Goal: Transaction & Acquisition: Book appointment/travel/reservation

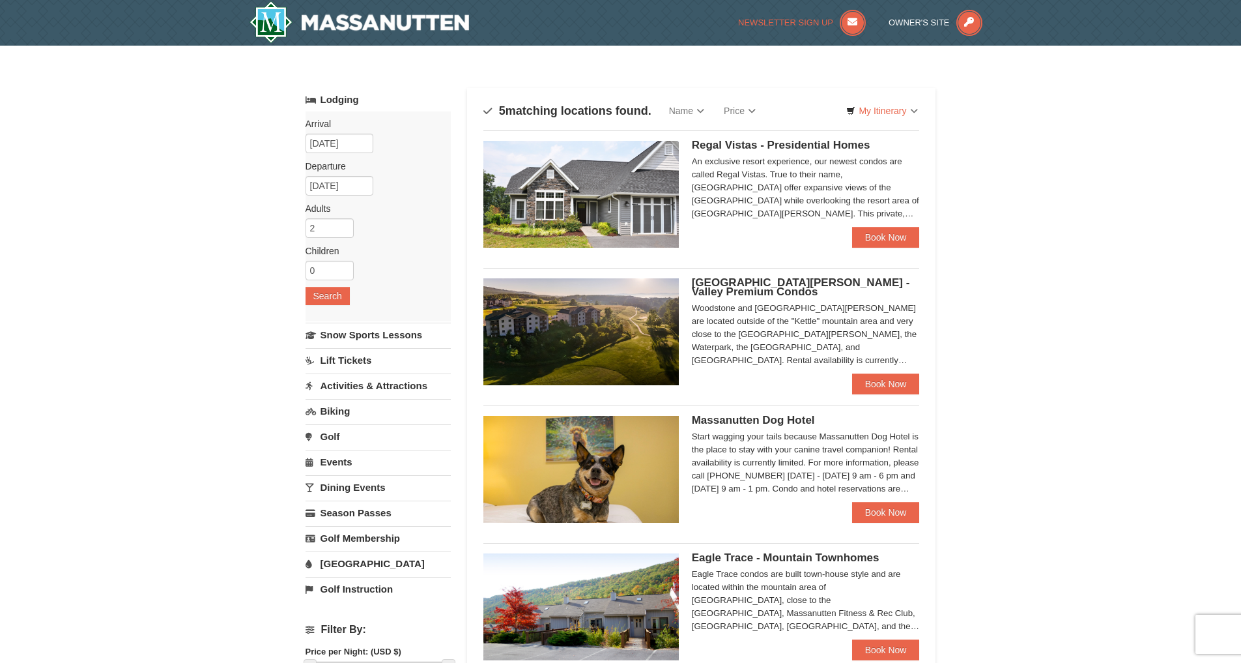
click at [771, 24] on span "Newsletter Sign Up" at bounding box center [785, 23] width 95 height 10
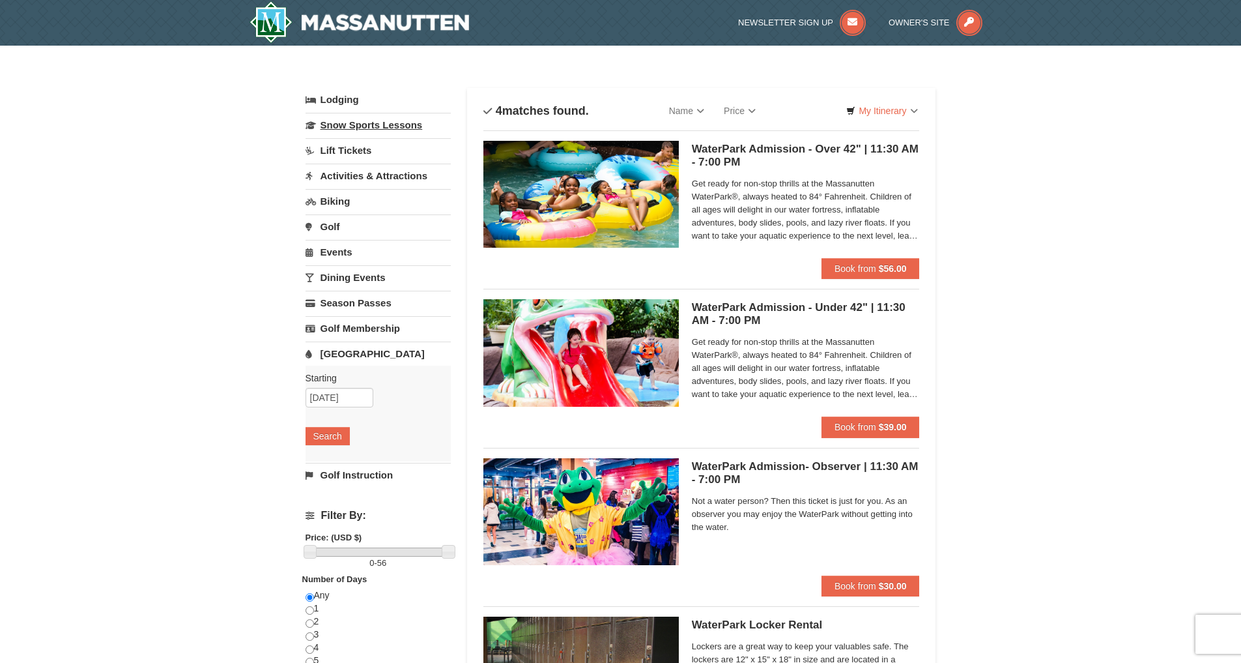
click at [364, 128] on link "Snow Sports Lessons" at bounding box center [378, 125] width 145 height 24
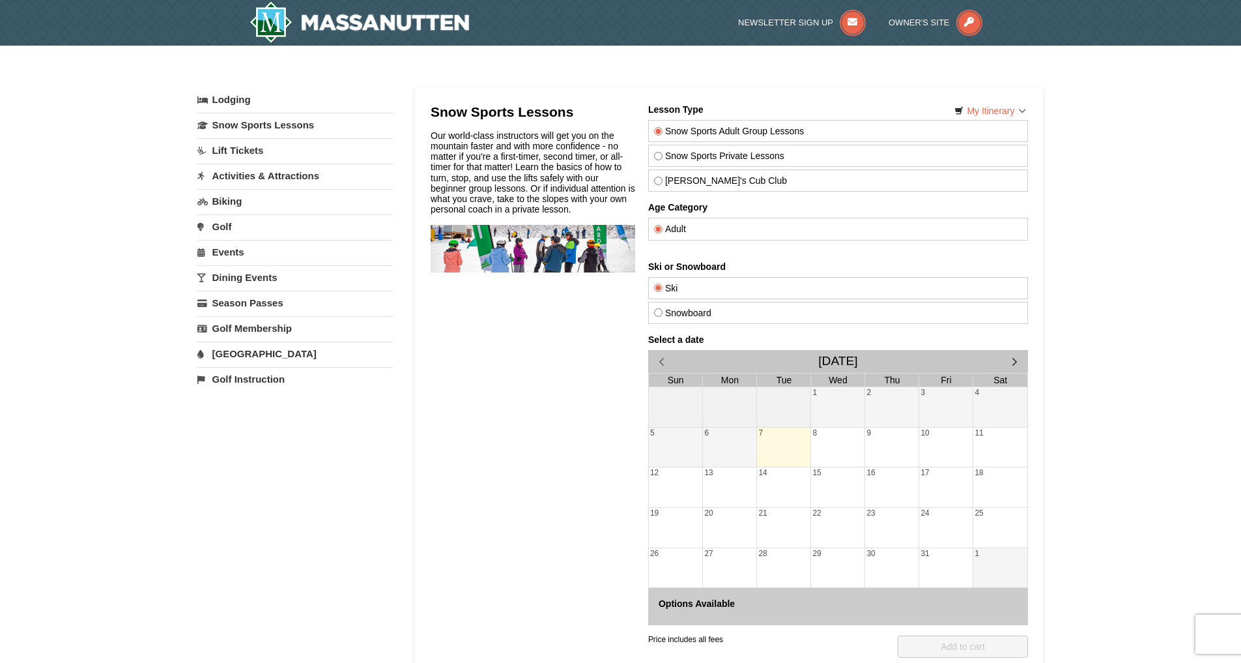
scroll to position [109, 0]
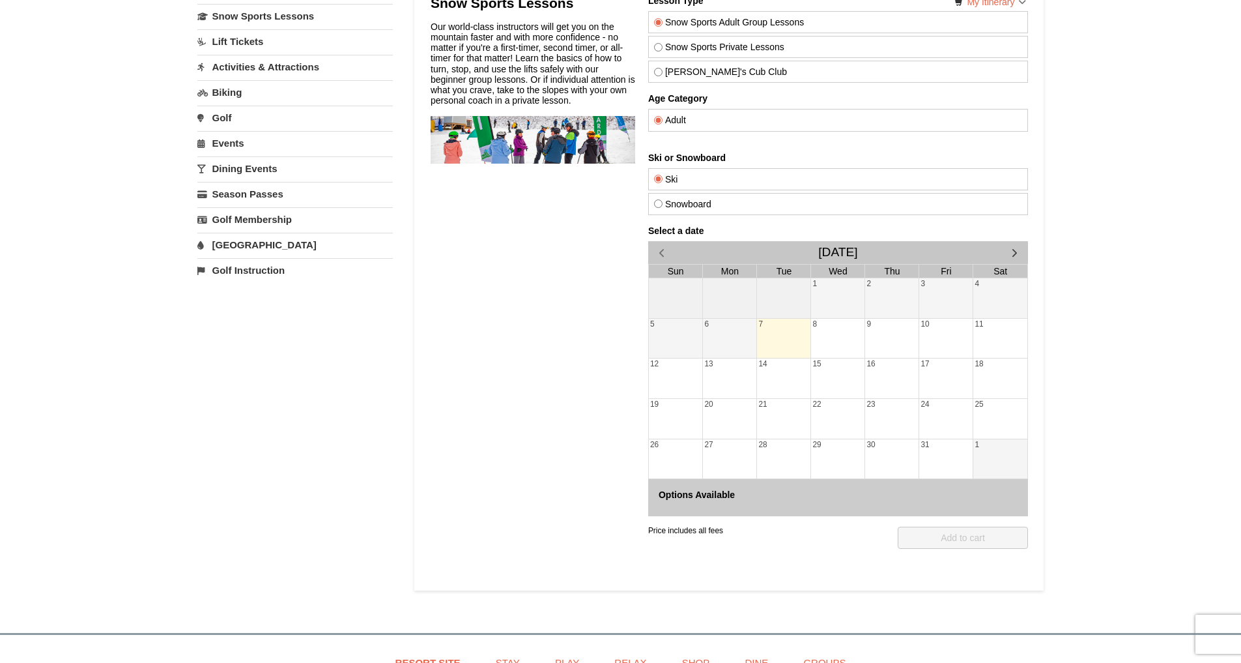
click at [1017, 250] on span "button" at bounding box center [1014, 253] width 14 height 14
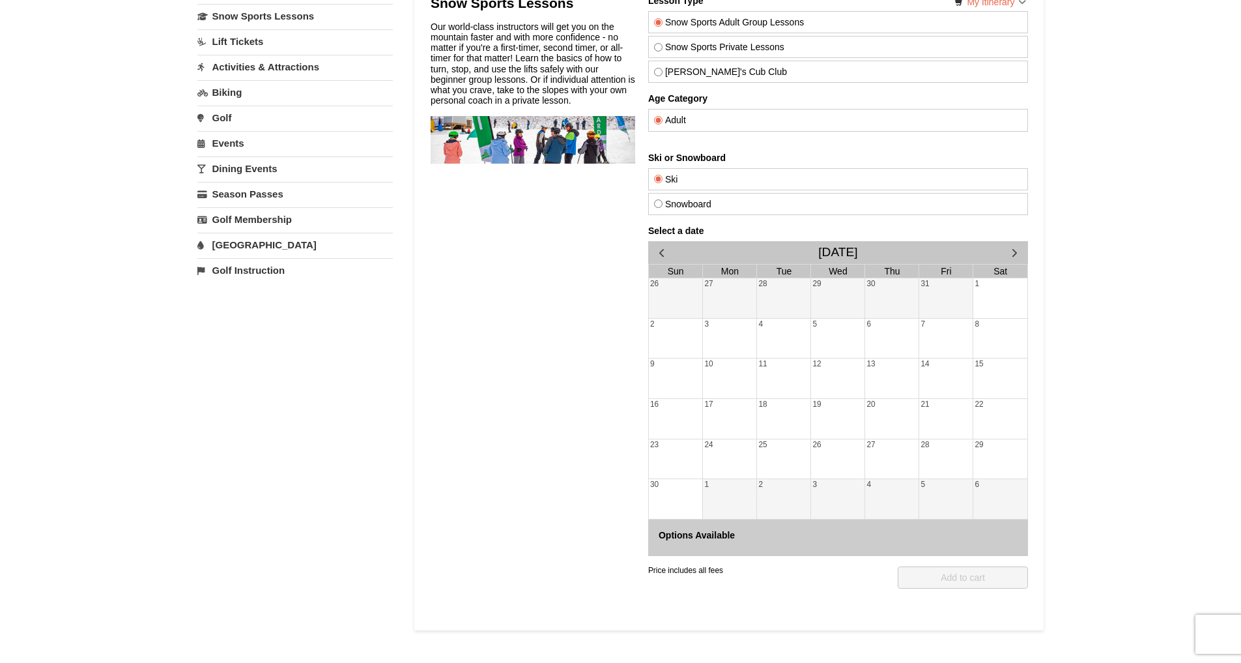
click at [1016, 250] on span "button" at bounding box center [1014, 253] width 14 height 14
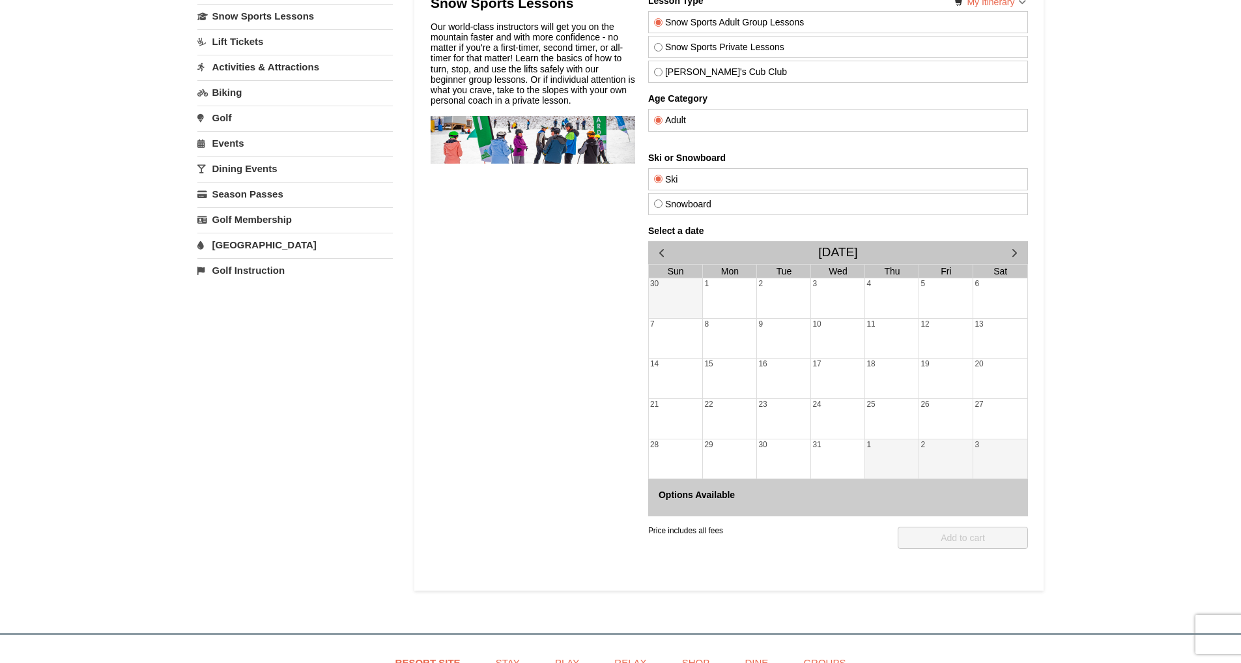
click at [942, 414] on div "26" at bounding box center [945, 419] width 53 height 40
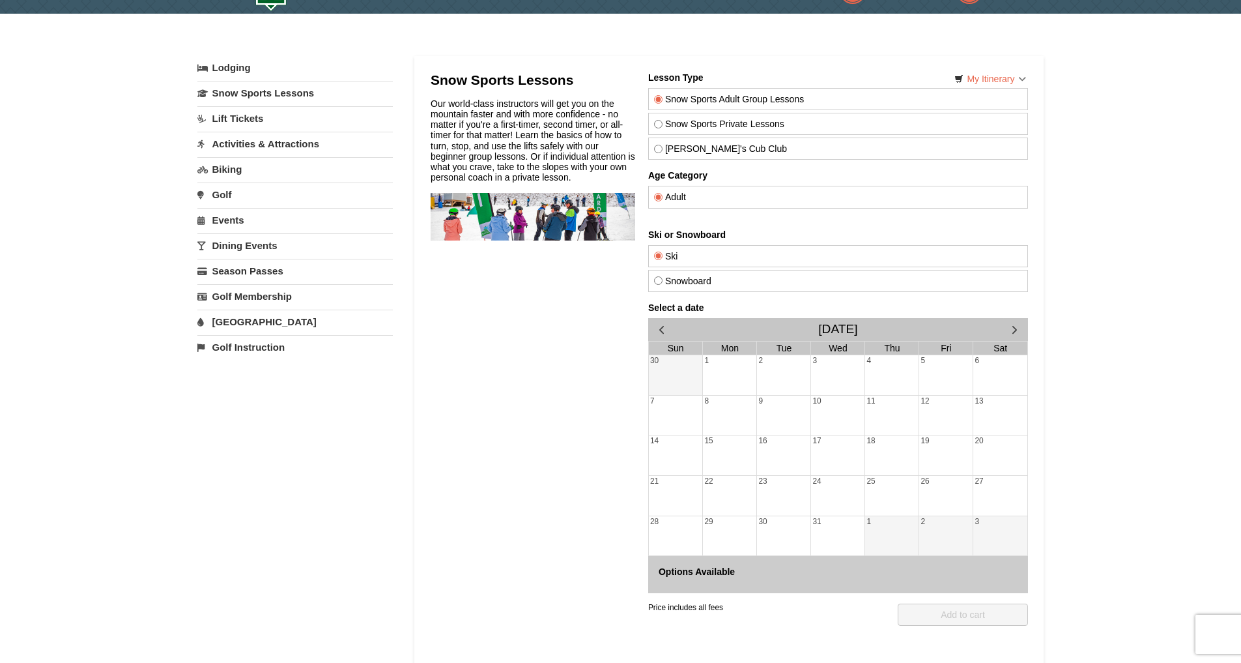
click at [658, 285] on label "Snowboard" at bounding box center [838, 281] width 368 height 10
click at [658, 285] on input "Snowboard" at bounding box center [658, 280] width 8 height 8
radio input "true"
click at [766, 384] on div "2" at bounding box center [783, 375] width 53 height 40
click at [773, 403] on div "9" at bounding box center [783, 416] width 53 height 40
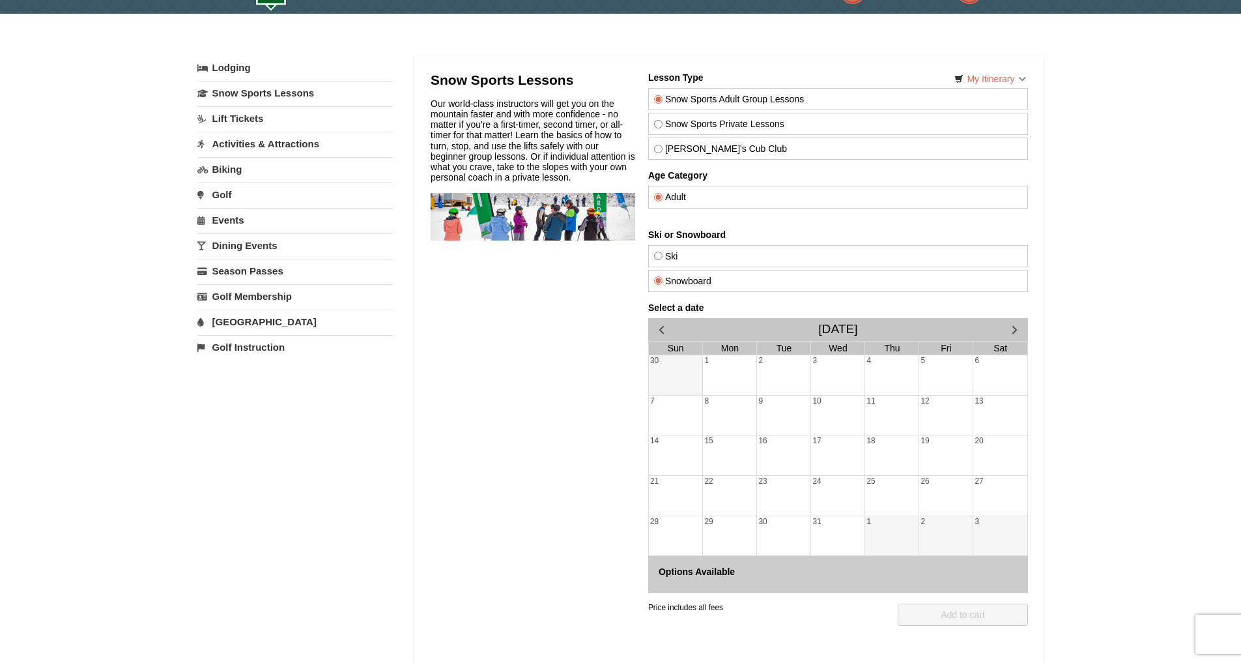
click at [942, 491] on div "26" at bounding box center [945, 496] width 53 height 40
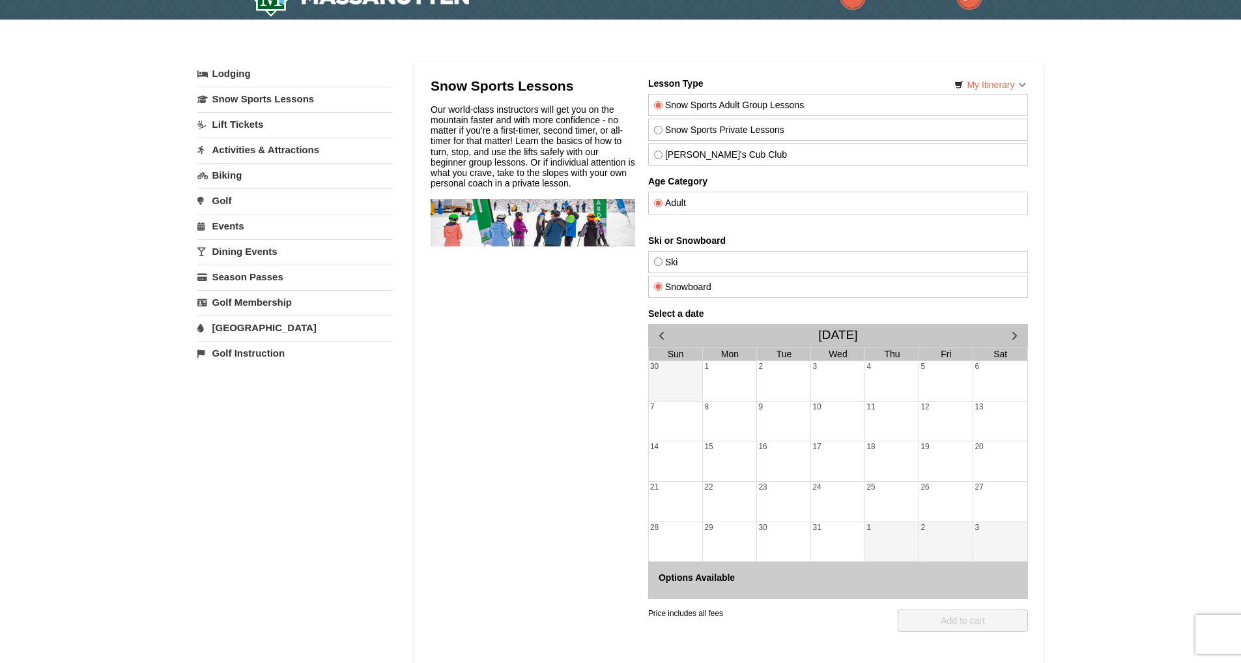
scroll to position [0, 0]
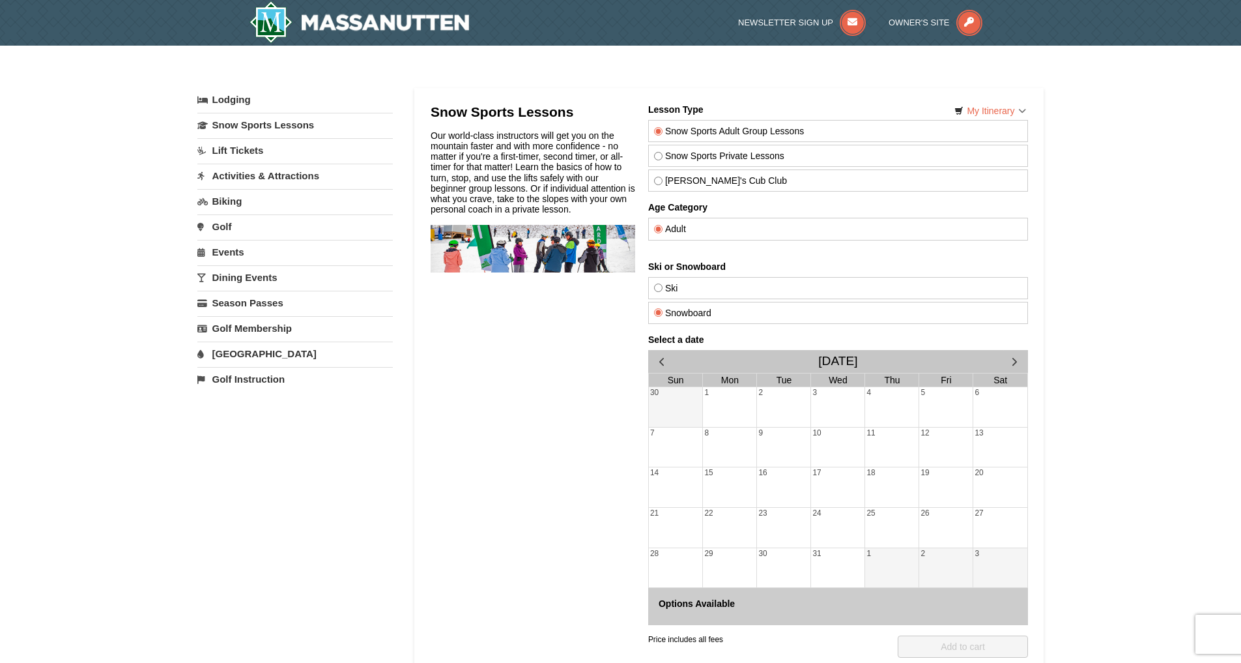
click at [659, 156] on input "Snow Sports Private Lessons" at bounding box center [658, 156] width 8 height 8
radio input "true"
click at [944, 527] on div "26" at bounding box center [945, 528] width 53 height 40
drag, startPoint x: 944, startPoint y: 527, endPoint x: 899, endPoint y: 457, distance: 82.8
click at [654, 128] on input "Snow Sports Adult Group Lessons" at bounding box center [658, 131] width 8 height 8
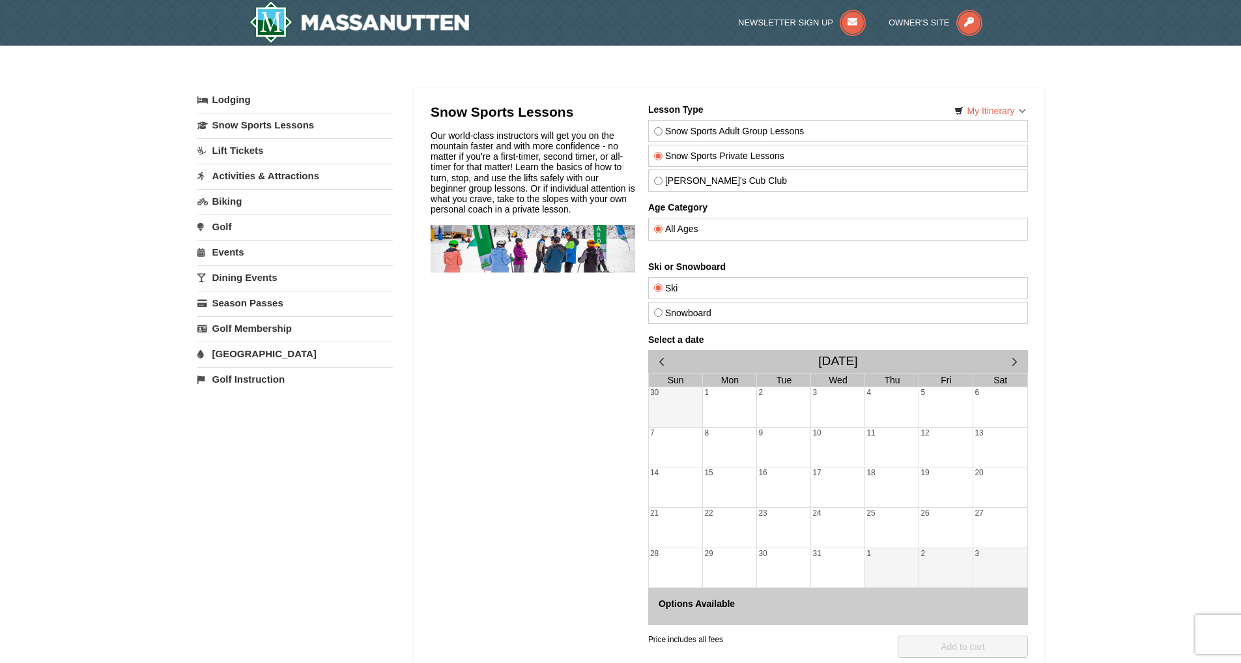
radio input "true"
click at [239, 145] on link "Lift Tickets" at bounding box center [294, 150] width 195 height 24
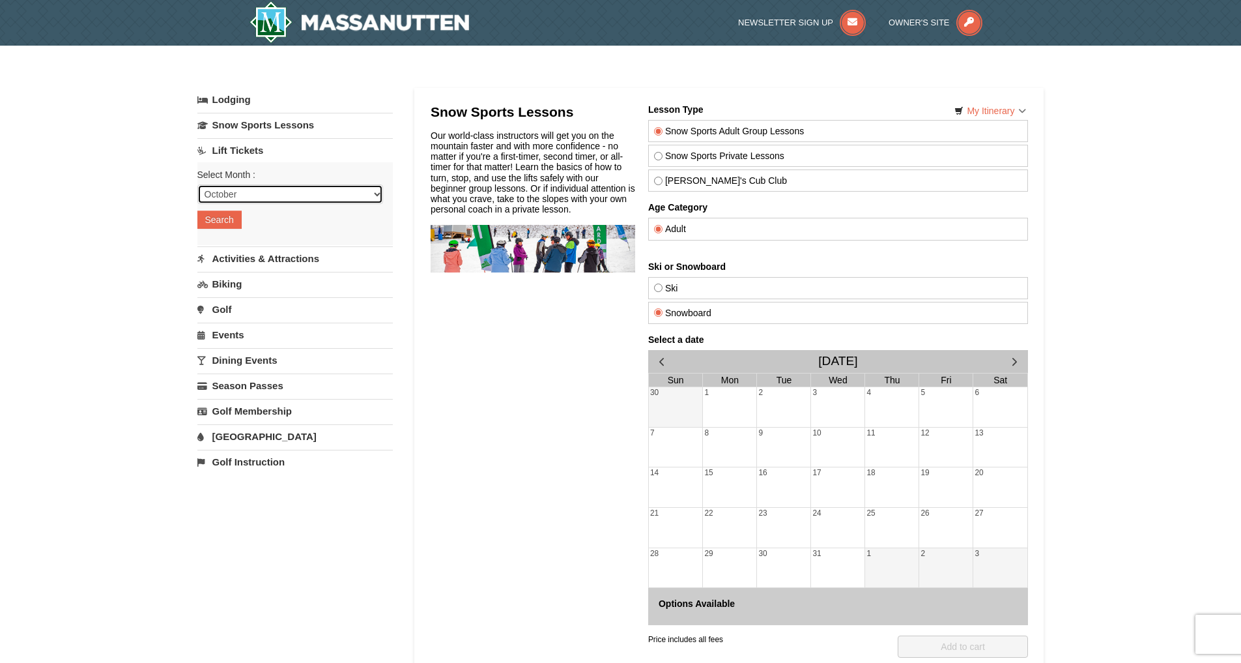
select select "12"
click at [224, 225] on button "Search" at bounding box center [219, 219] width 44 height 18
click at [229, 223] on button "Search" at bounding box center [219, 219] width 44 height 18
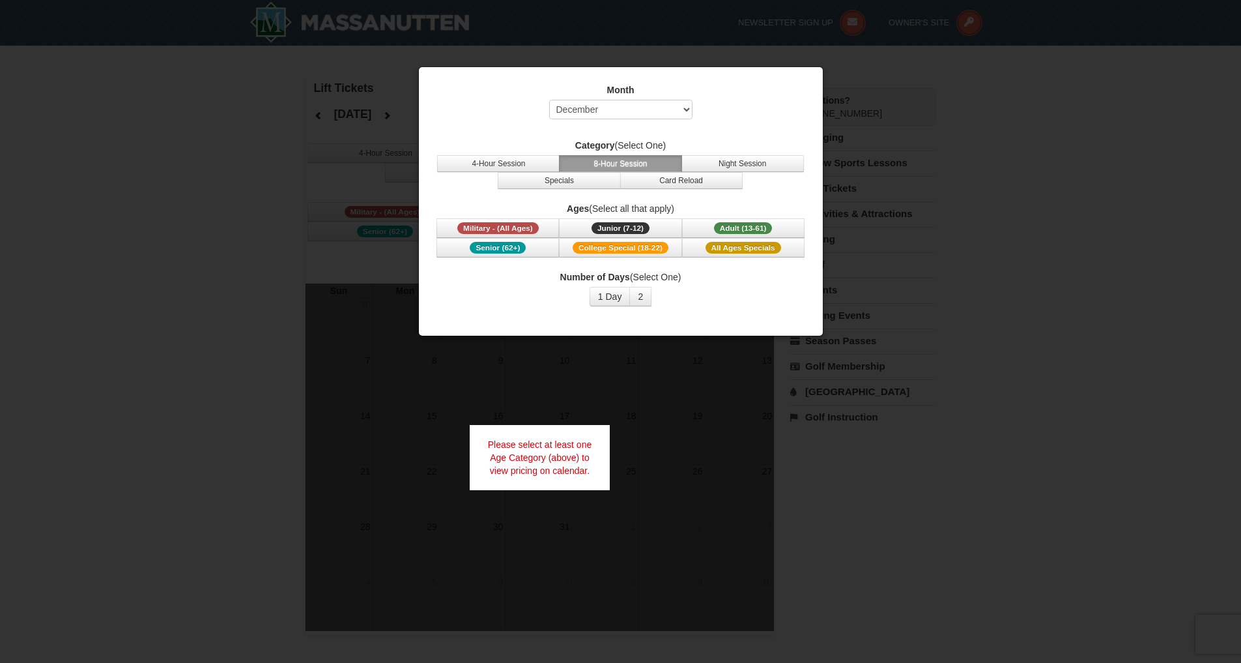
select select "12"
click at [638, 229] on span "Junior (7-12)" at bounding box center [621, 228] width 58 height 12
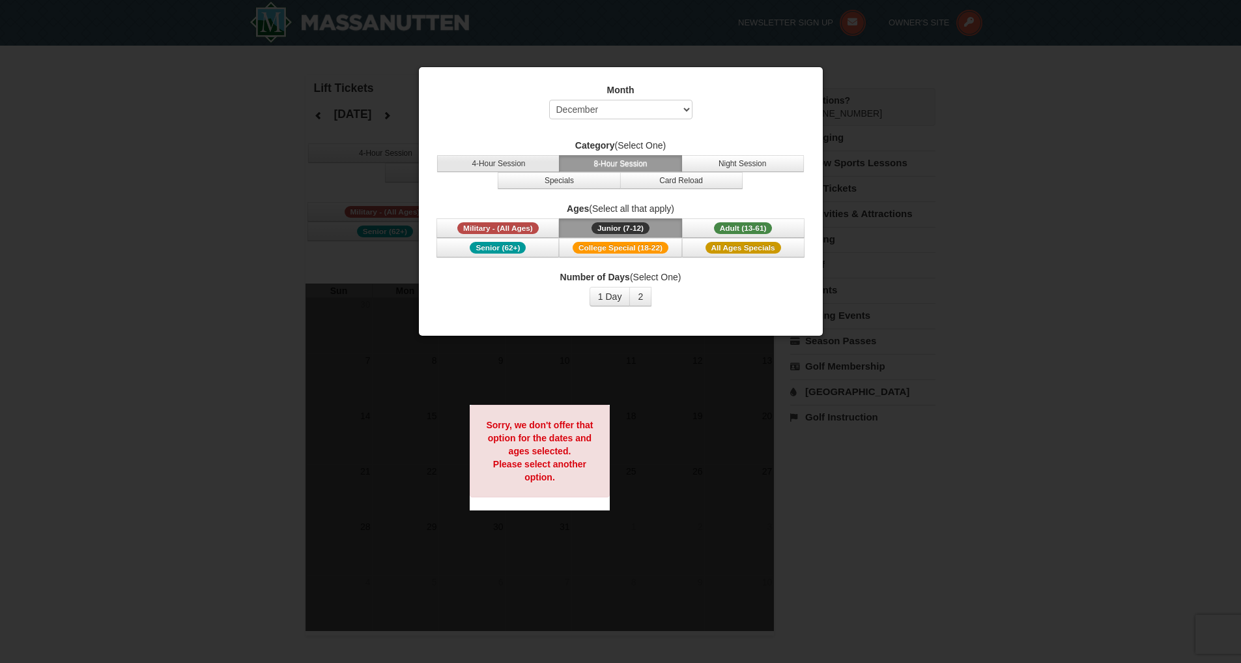
click at [485, 164] on button "4-Hour Session" at bounding box center [498, 163] width 123 height 17
click at [607, 297] on button "1 Day" at bounding box center [610, 297] width 41 height 20
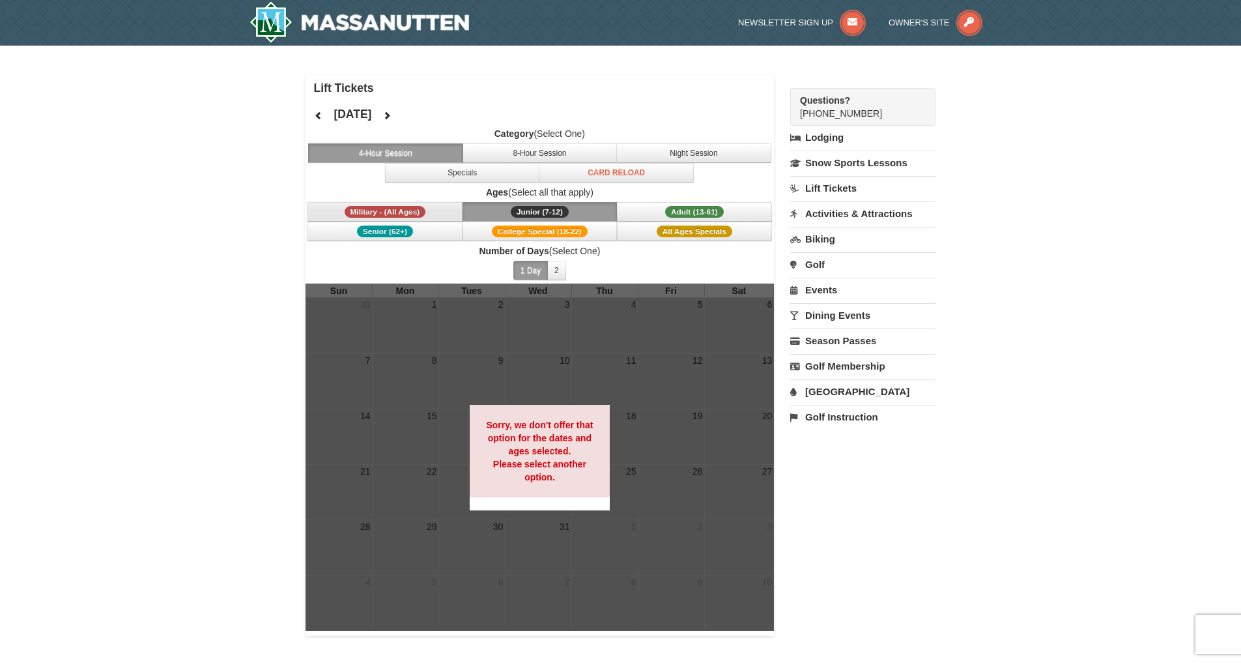
click at [392, 210] on span "Military - (All Ages)" at bounding box center [385, 212] width 81 height 12
click at [538, 272] on button "1 Day" at bounding box center [531, 271] width 35 height 20
click at [537, 447] on strong "Sorry, we don't offer that option for the dates and ages selected. Please selec…" at bounding box center [539, 451] width 107 height 63
click at [482, 172] on button "Specials" at bounding box center [462, 173] width 155 height 20
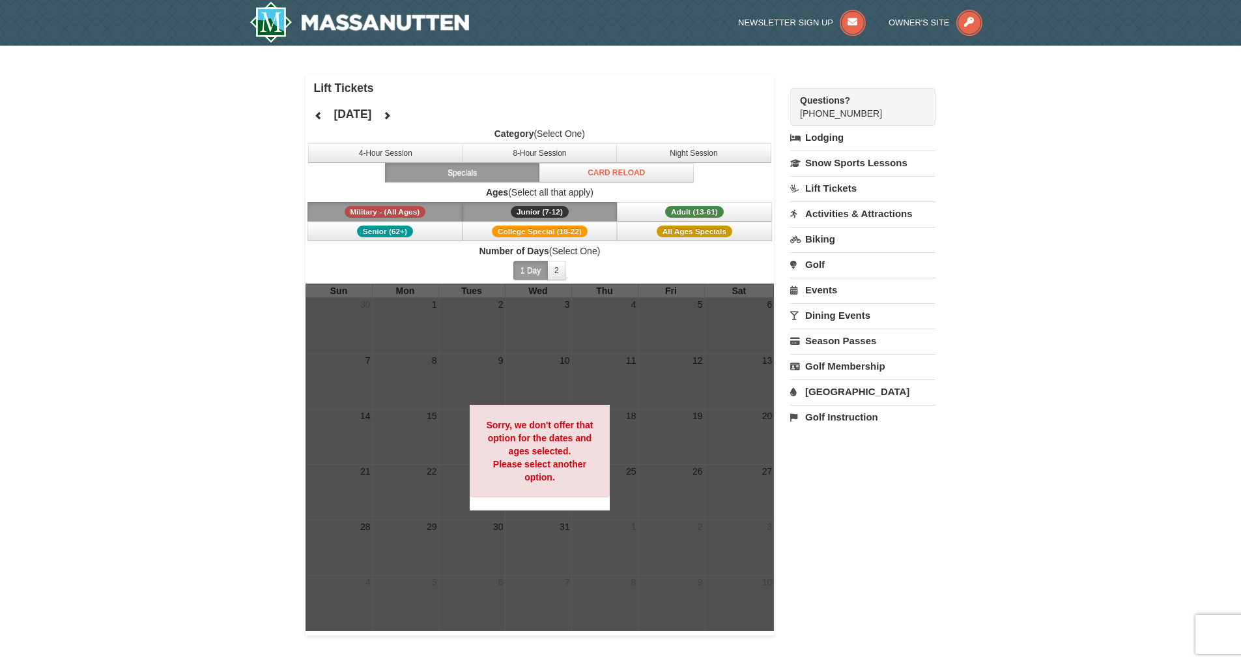
click at [549, 461] on strong "Sorry, we don't offer that option for the dates and ages selected. Please selec…" at bounding box center [539, 451] width 107 height 63
click at [852, 508] on div "Lift Tickets December 2025 Category (Select One) 4-Hour Session 8-Hour Session …" at bounding box center [621, 355] width 631 height 560
click at [501, 442] on strong "Sorry, we don't offer that option for the dates and ages selected. Please selec…" at bounding box center [539, 451] width 107 height 63
click at [418, 214] on span "Military - (All Ages)" at bounding box center [385, 212] width 81 height 12
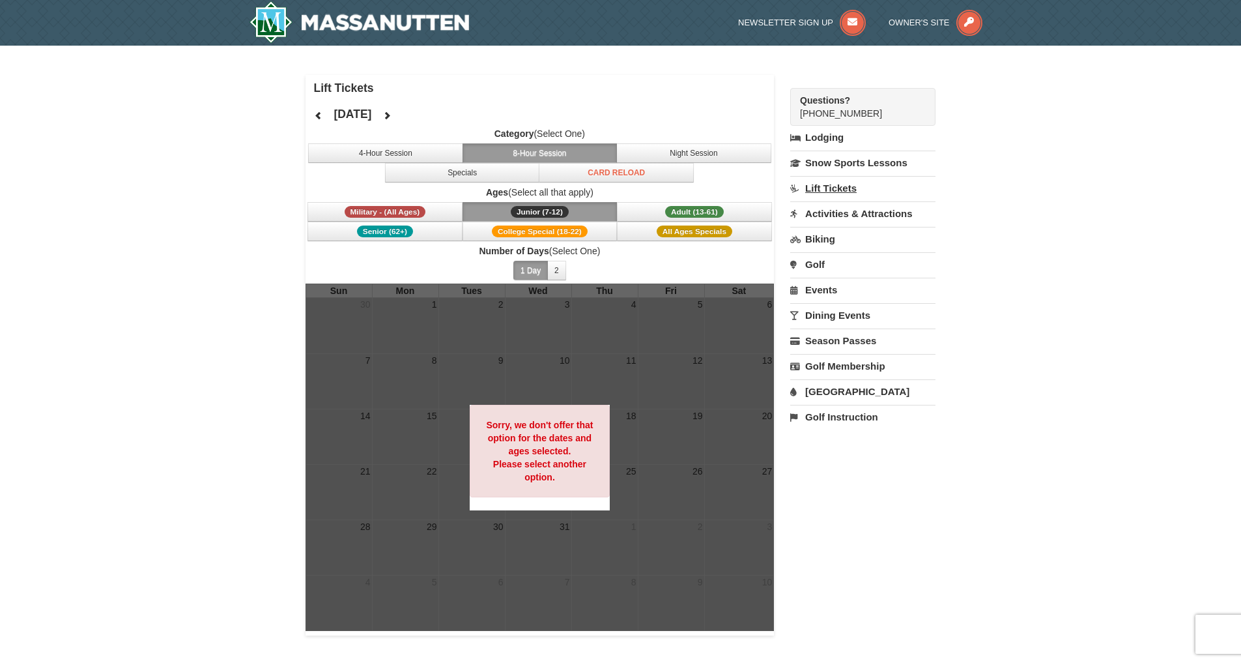
click at [835, 191] on link "Lift Tickets" at bounding box center [862, 188] width 145 height 24
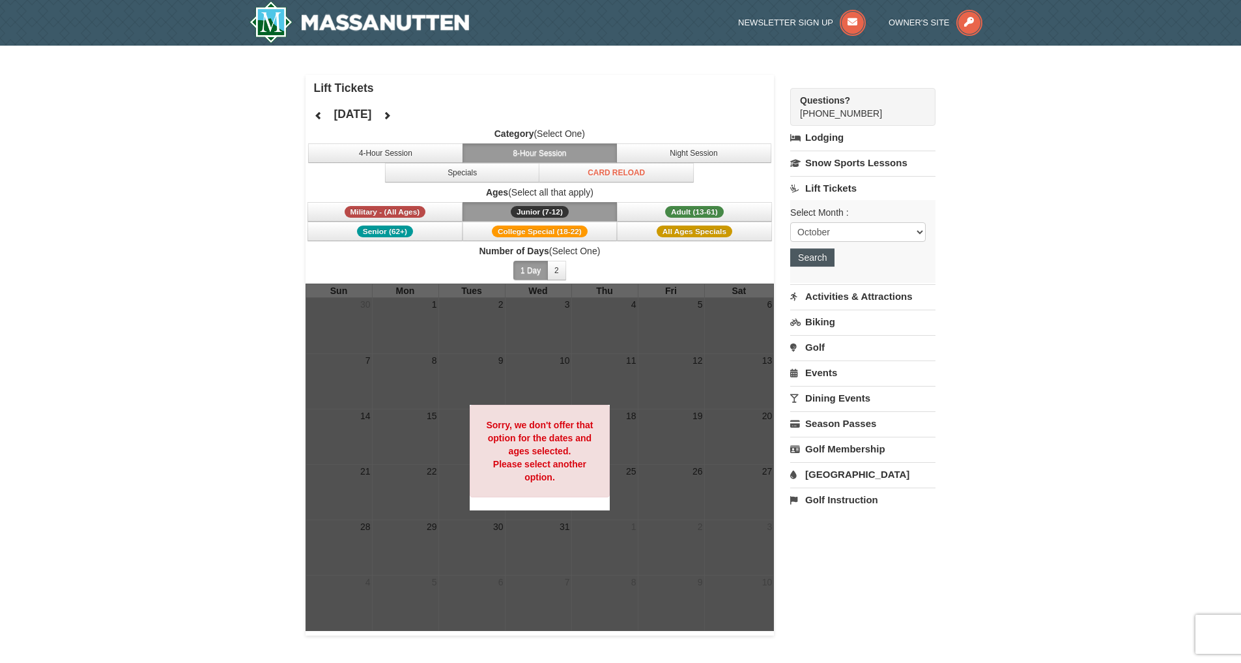
click at [833, 256] on button "Search" at bounding box center [812, 257] width 44 height 18
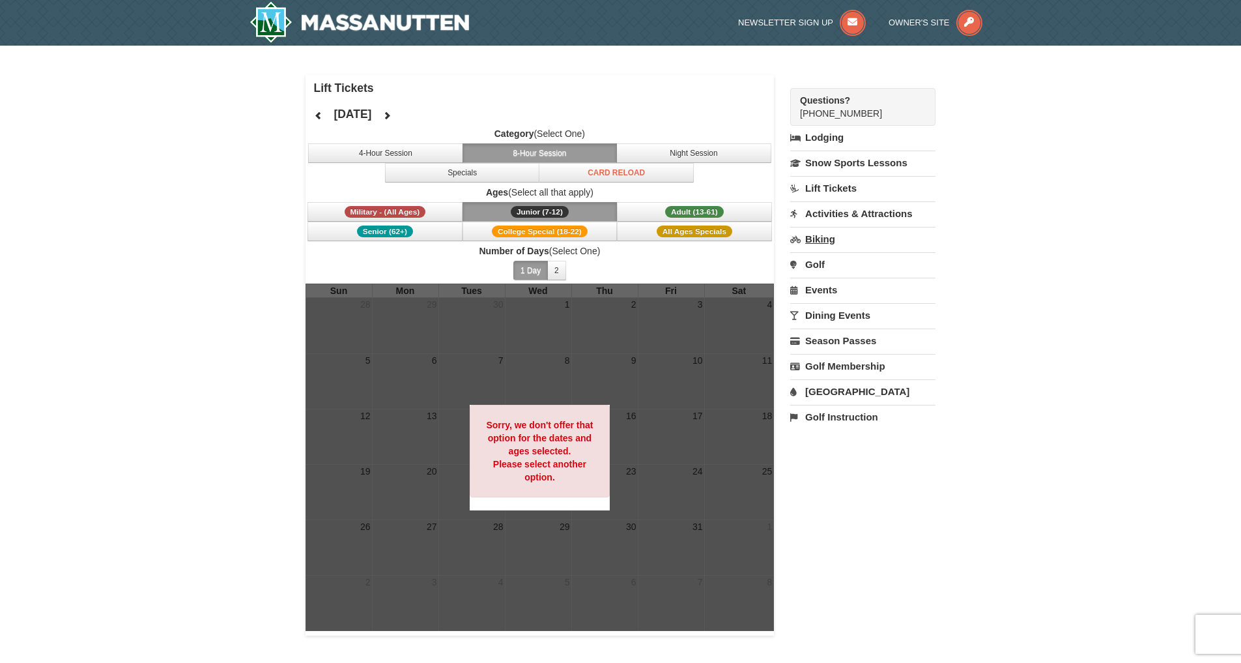
click at [821, 237] on link "Biking" at bounding box center [862, 239] width 145 height 24
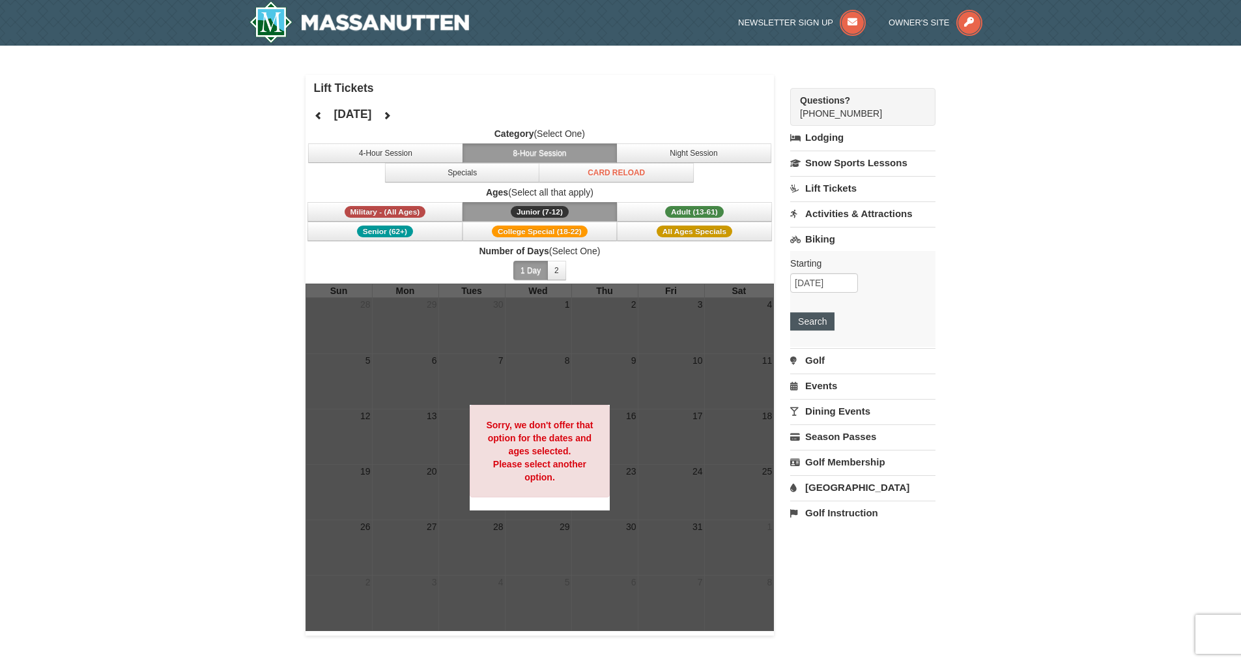
click at [806, 323] on button "Search" at bounding box center [812, 321] width 44 height 18
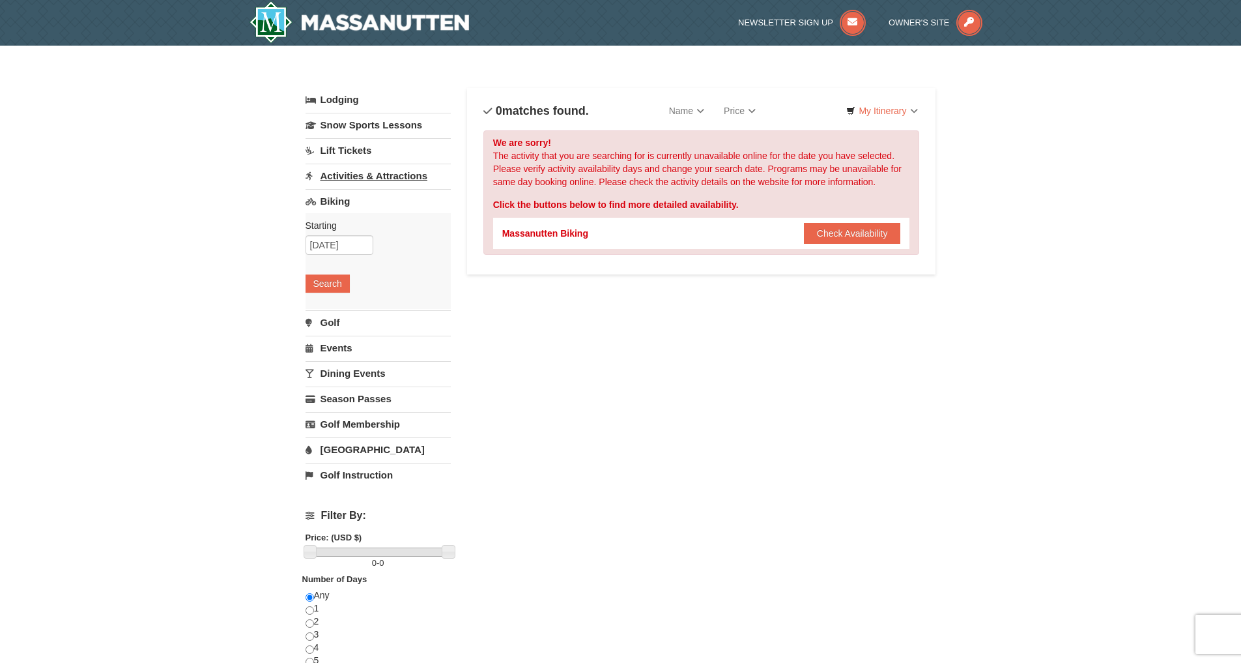
click at [375, 165] on link "Activities & Attractions" at bounding box center [378, 176] width 145 height 24
click at [368, 174] on link "Activities & Attractions" at bounding box center [378, 176] width 145 height 24
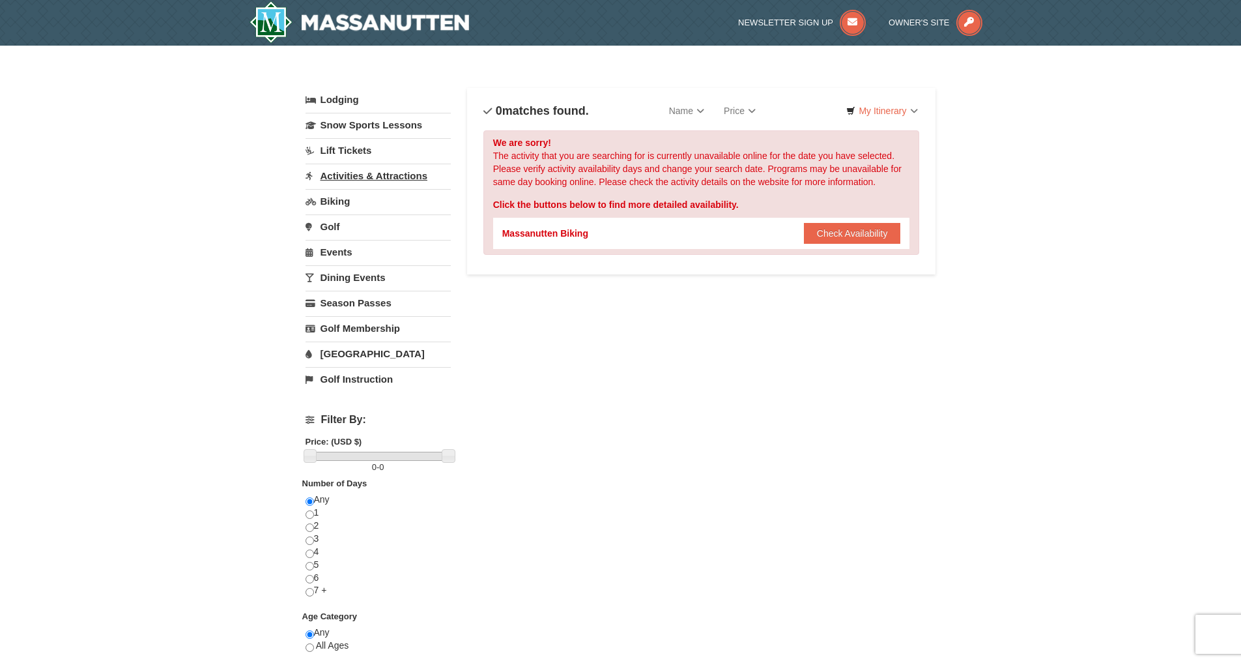
click at [368, 174] on link "Activities & Attractions" at bounding box center [378, 176] width 145 height 24
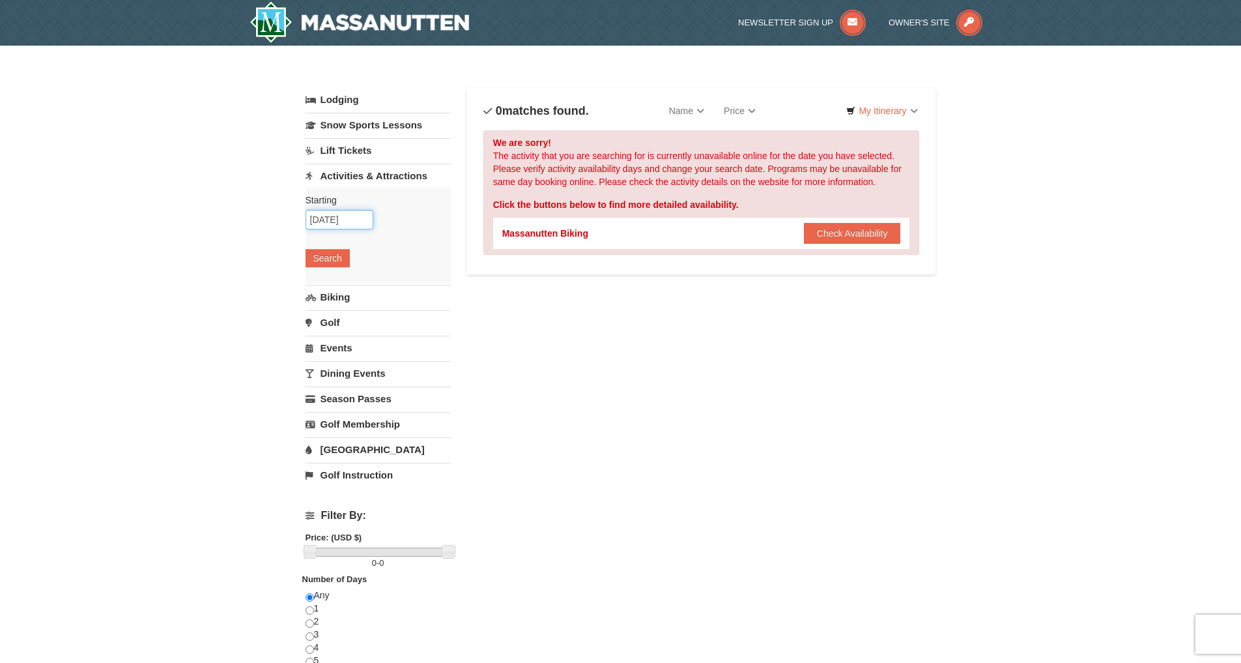
click at [357, 225] on input "[DATE]" at bounding box center [340, 220] width 68 height 20
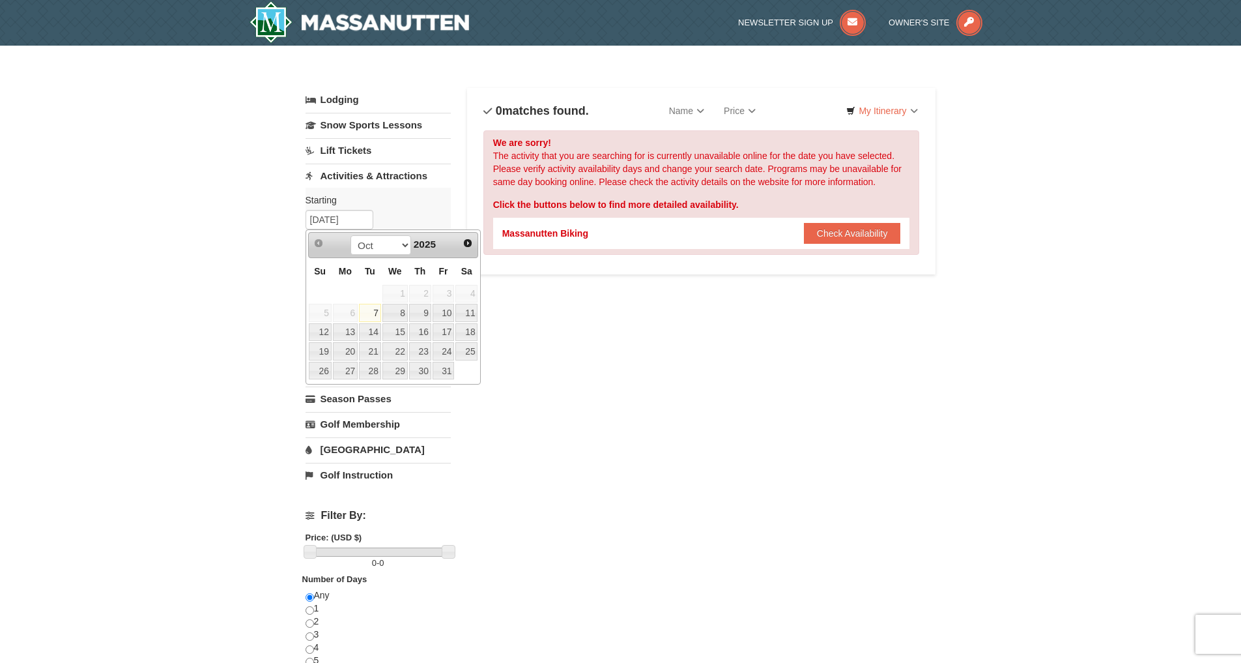
click at [454, 240] on div "Oct Nov Dec 2025" at bounding box center [393, 245] width 123 height 21
click at [463, 240] on span "Next" at bounding box center [468, 243] width 10 height 10
click at [467, 242] on span "Next" at bounding box center [468, 243] width 10 height 10
click at [429, 345] on link "25" at bounding box center [420, 351] width 22 height 18
type input "12/25/2025"
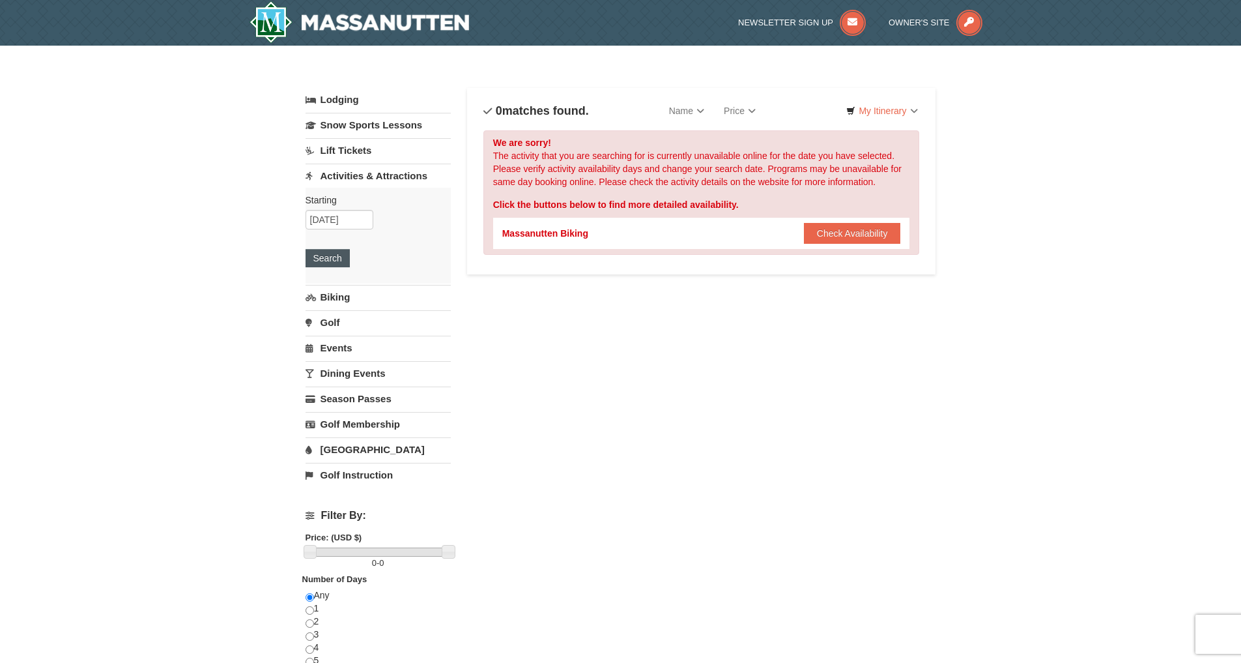
click at [321, 262] on button "Search" at bounding box center [328, 258] width 44 height 18
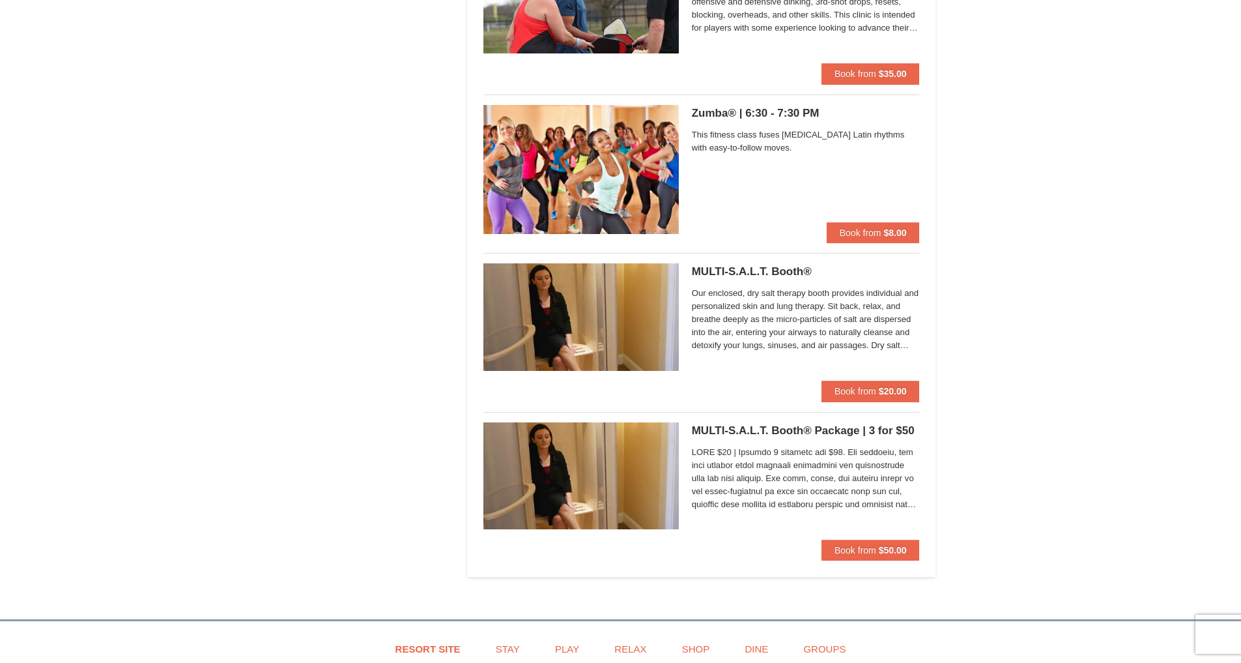
scroll to position [1945, 0]
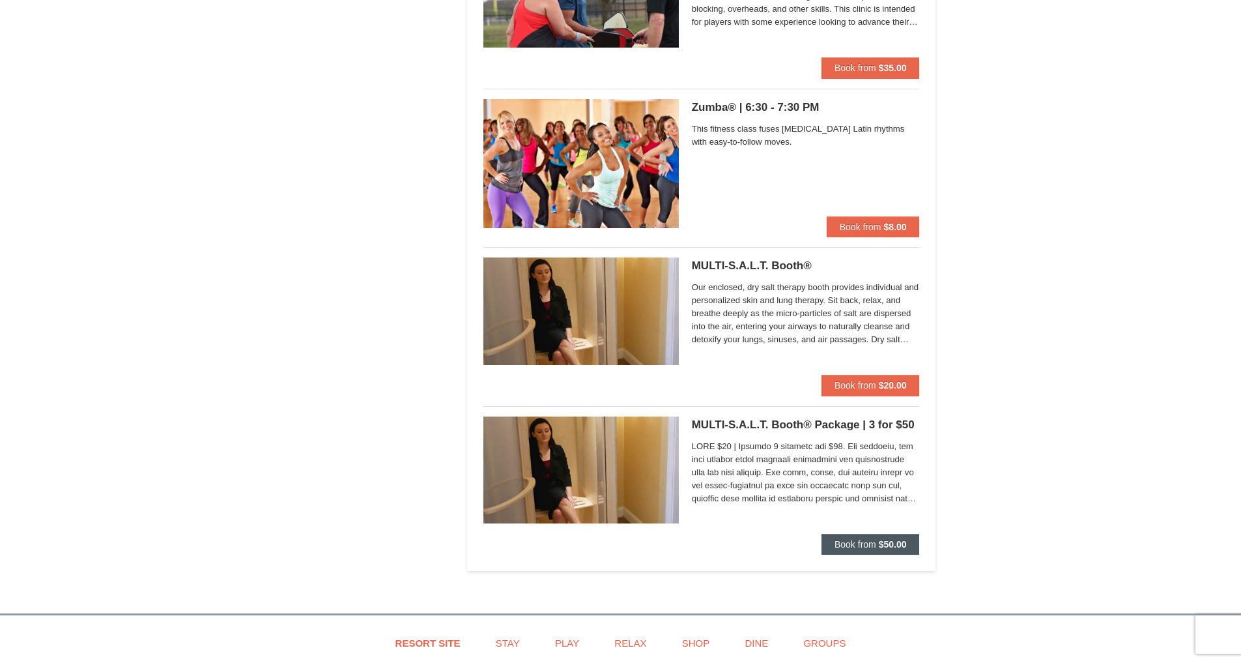
click at [871, 545] on button "Book from $50.00" at bounding box center [871, 544] width 98 height 21
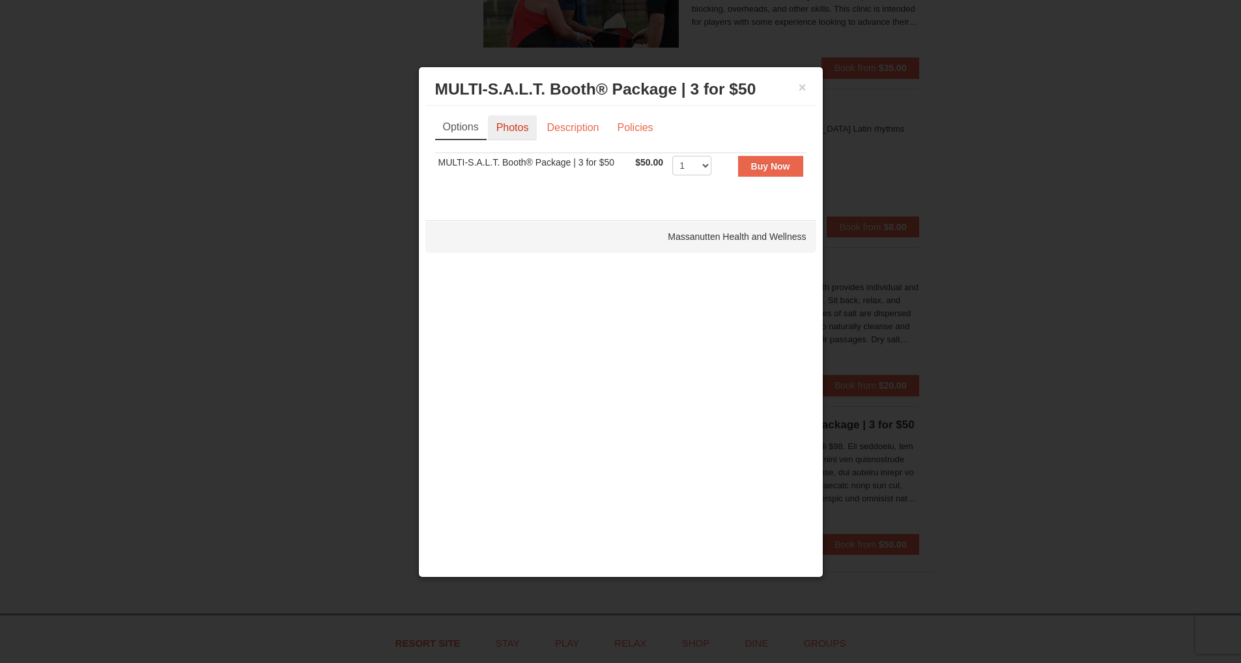
click at [515, 132] on link "Photos" at bounding box center [513, 127] width 50 height 25
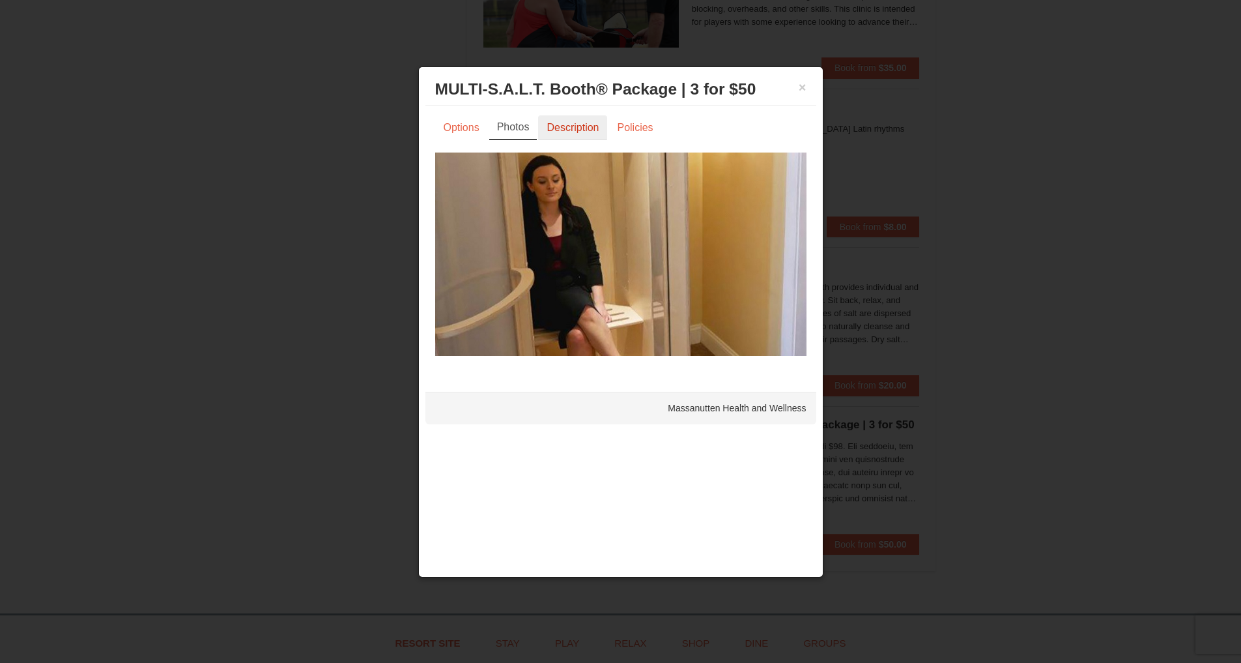
click at [558, 124] on link "Description" at bounding box center [572, 127] width 69 height 25
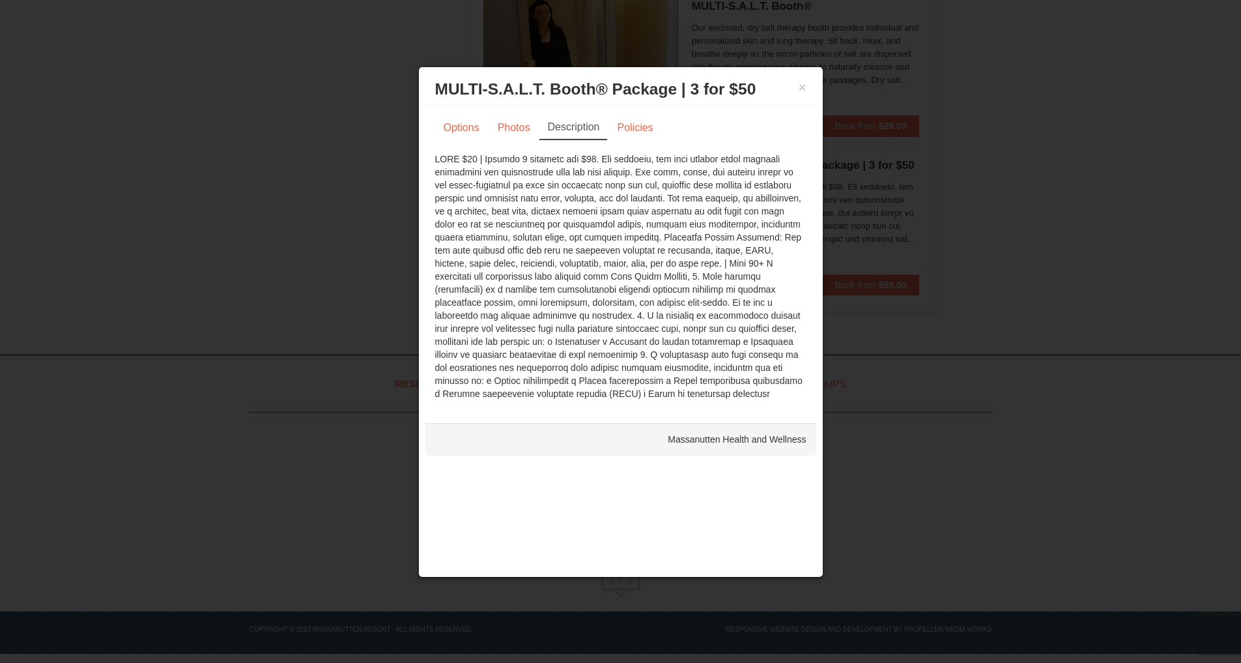
scroll to position [2108, 0]
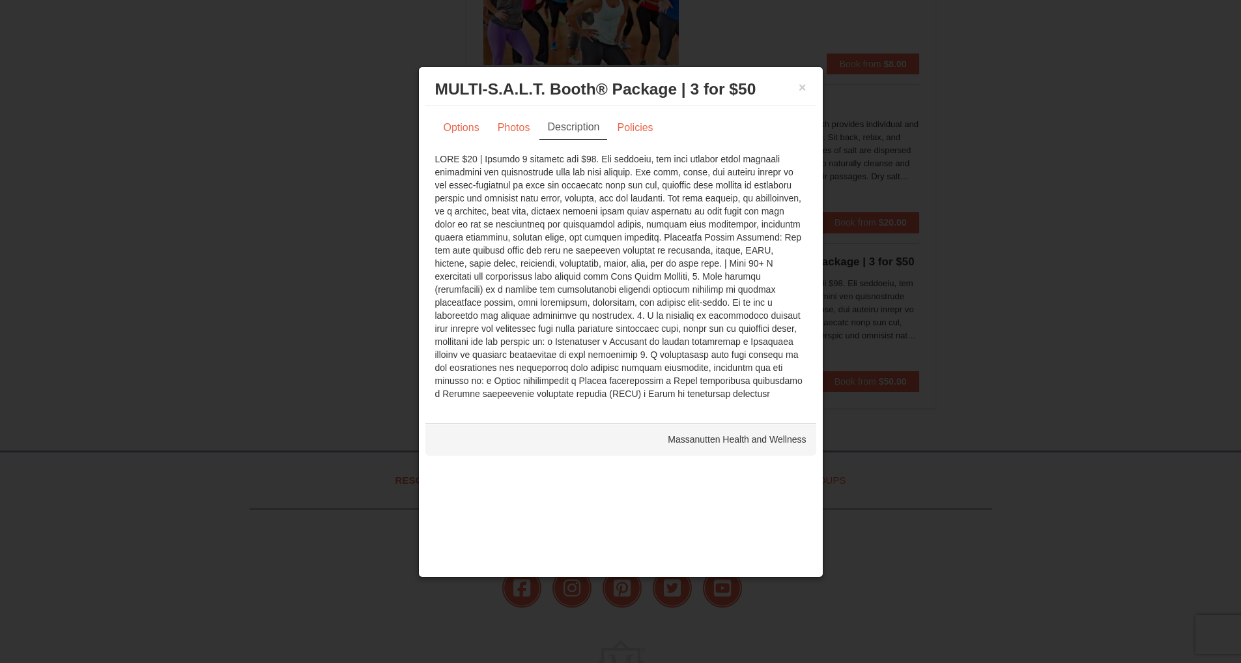
click at [622, 437] on div "Massanutten Health and Wellness" at bounding box center [621, 439] width 391 height 33
click at [803, 91] on button "×" at bounding box center [803, 87] width 8 height 13
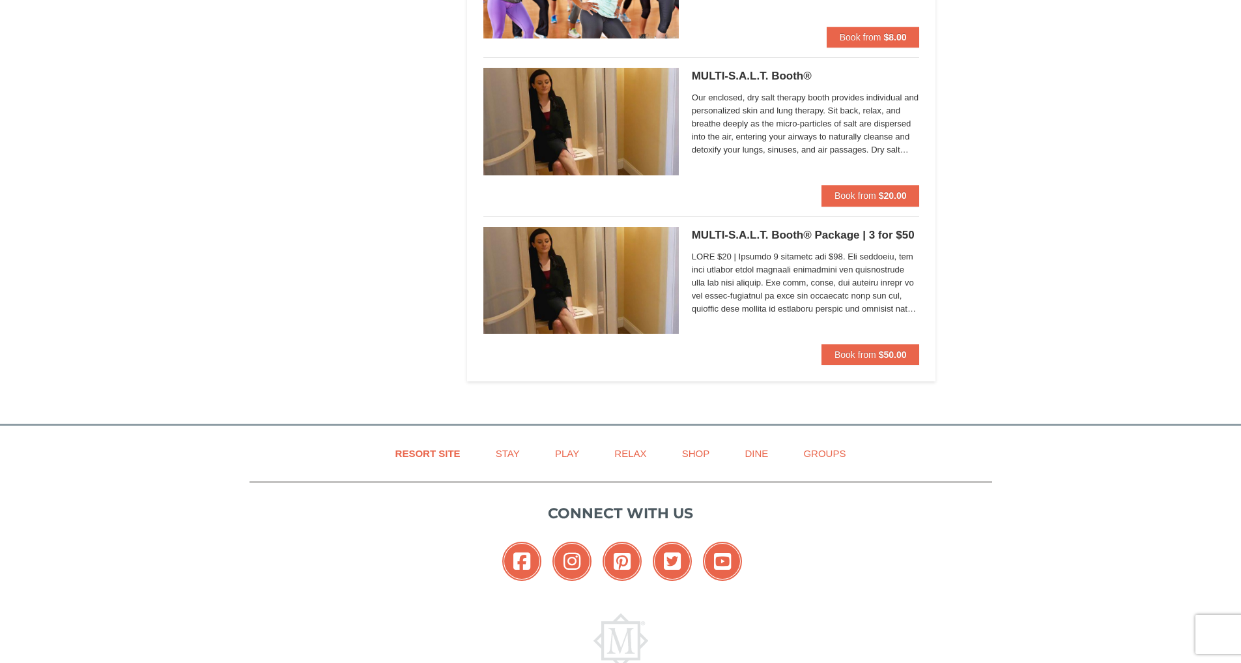
scroll to position [2205, 0]
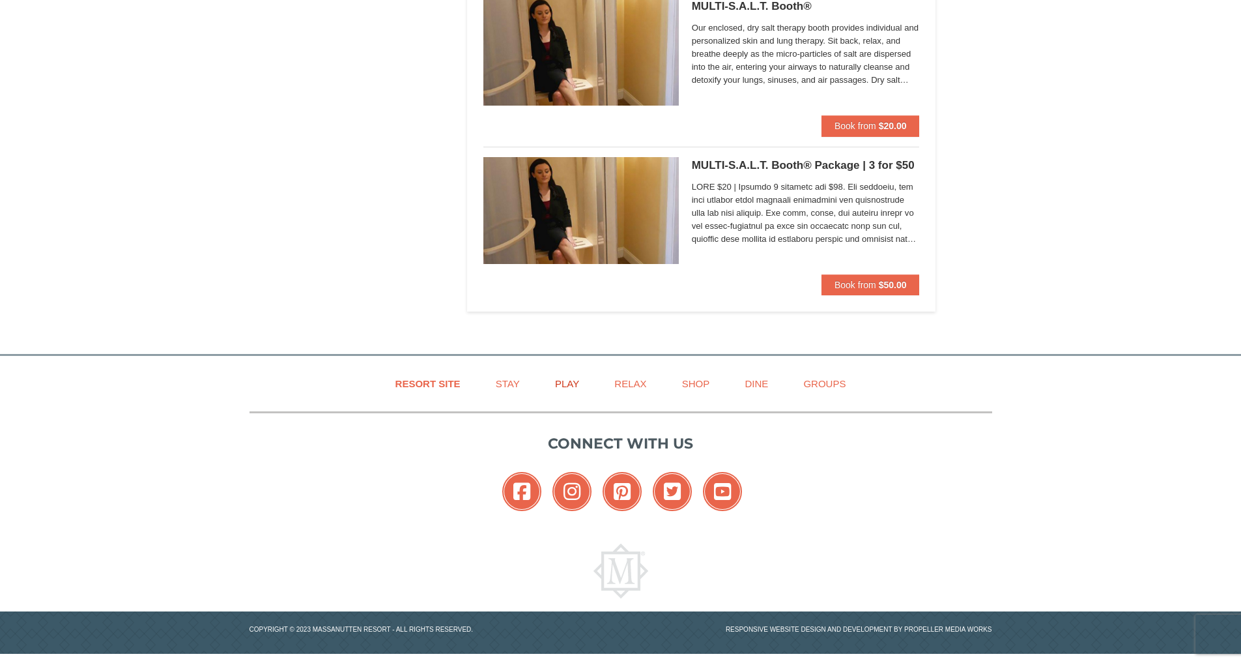
click at [573, 378] on link "Play" at bounding box center [567, 383] width 57 height 29
click at [566, 373] on link "Play" at bounding box center [567, 383] width 57 height 29
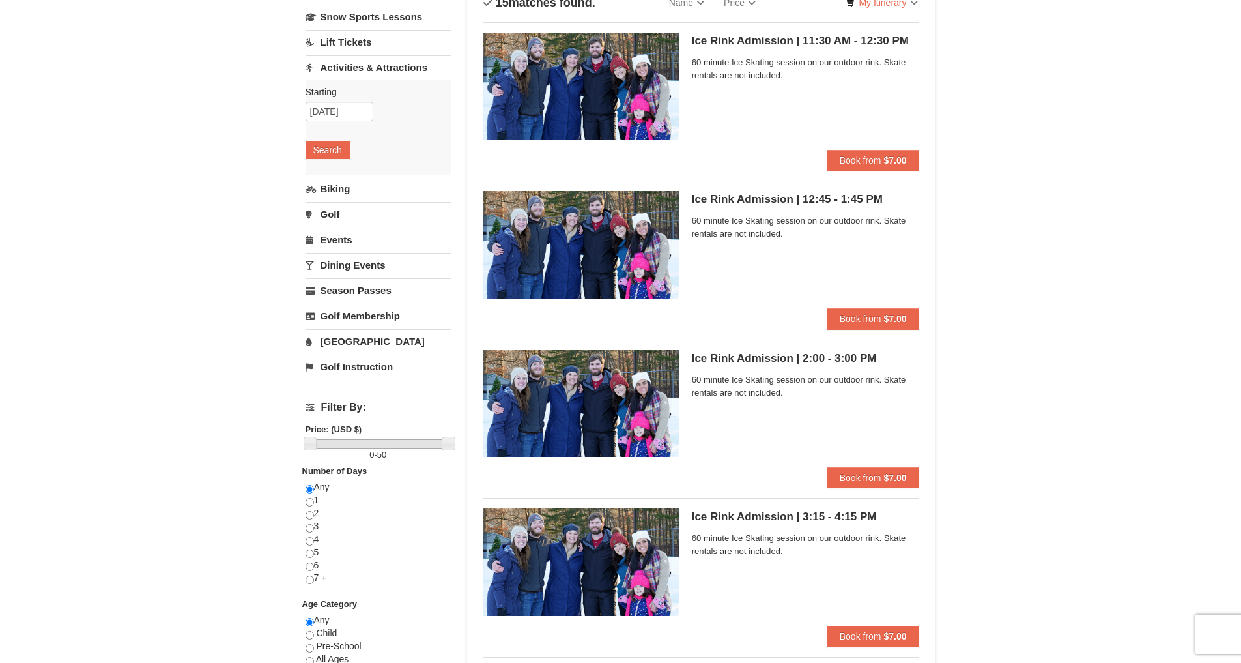
scroll to position [0, 0]
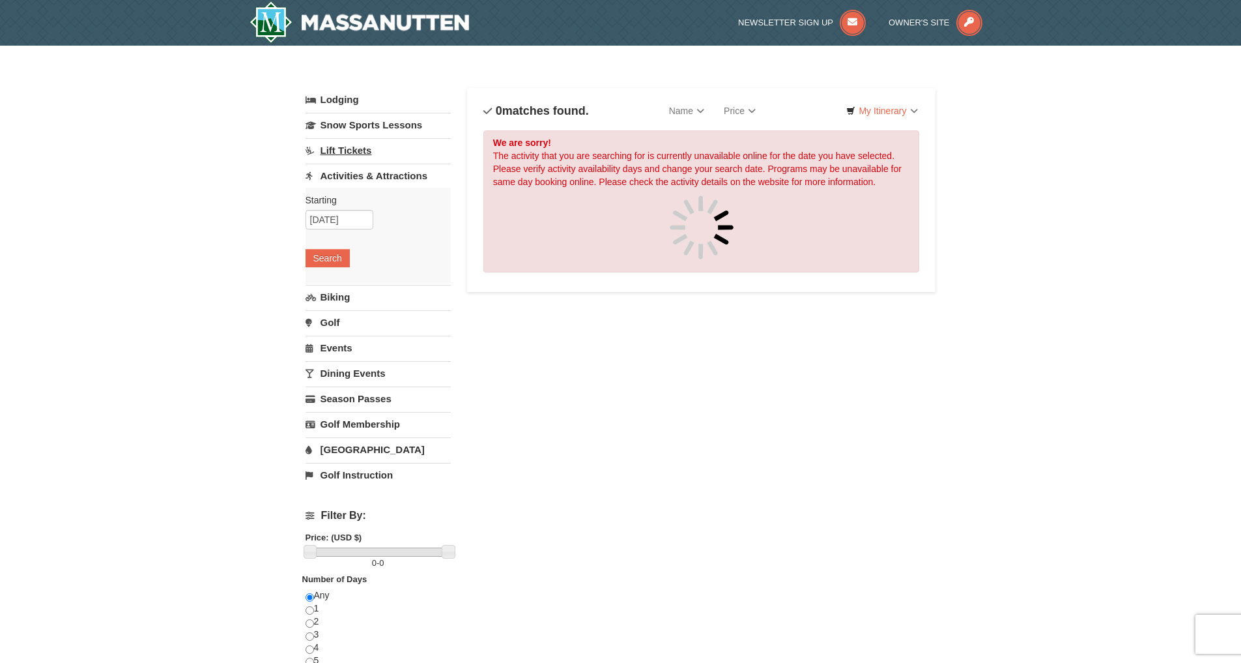
click at [338, 149] on link "Lift Tickets" at bounding box center [378, 150] width 145 height 24
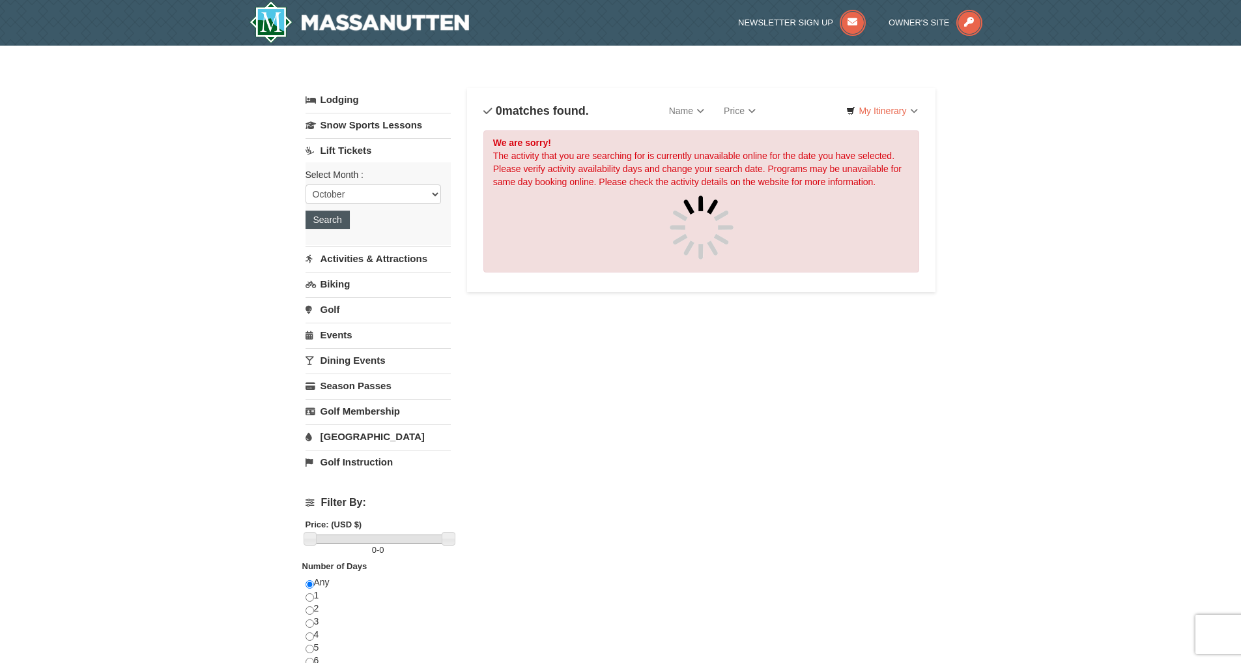
click at [332, 216] on button "Search" at bounding box center [328, 219] width 44 height 18
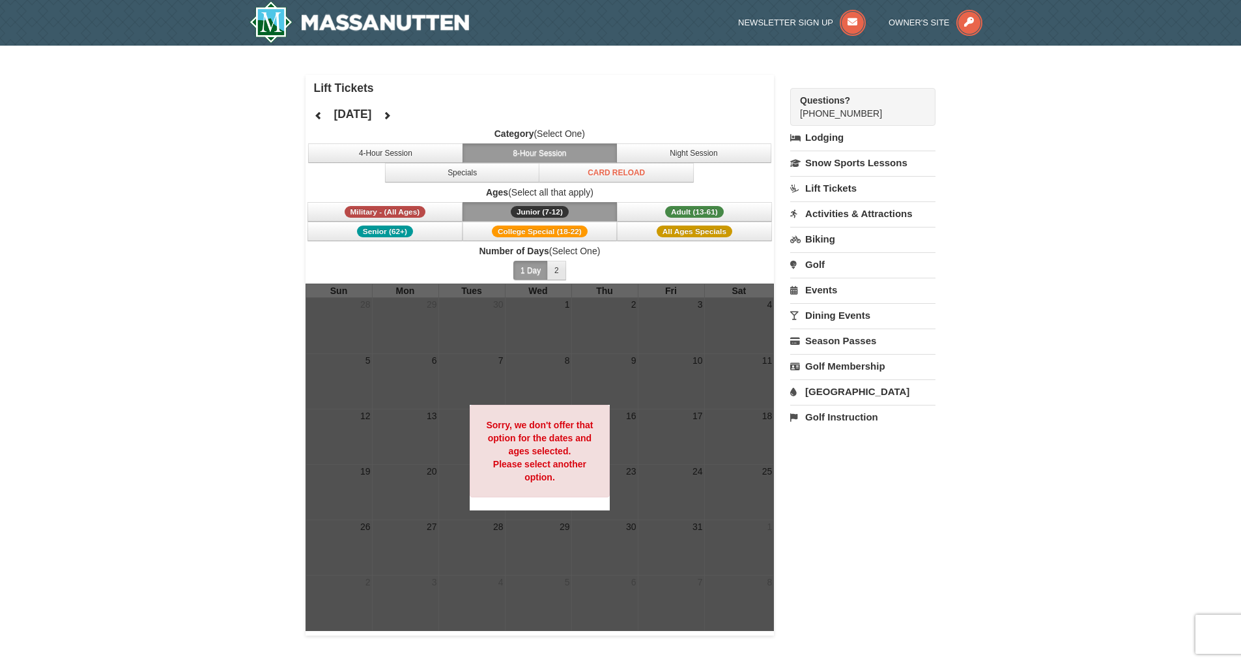
click at [561, 269] on button "2" at bounding box center [556, 271] width 19 height 20
click at [845, 315] on link "Dining Events" at bounding box center [862, 315] width 145 height 24
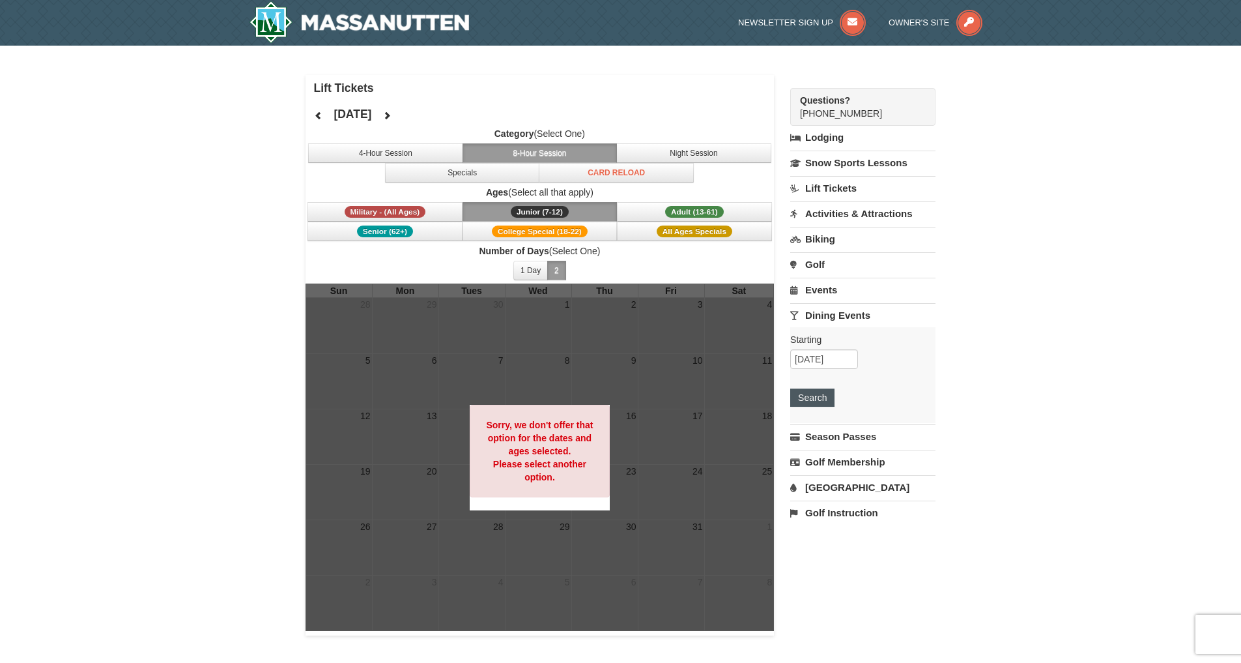
click at [814, 397] on button "Search" at bounding box center [812, 397] width 44 height 18
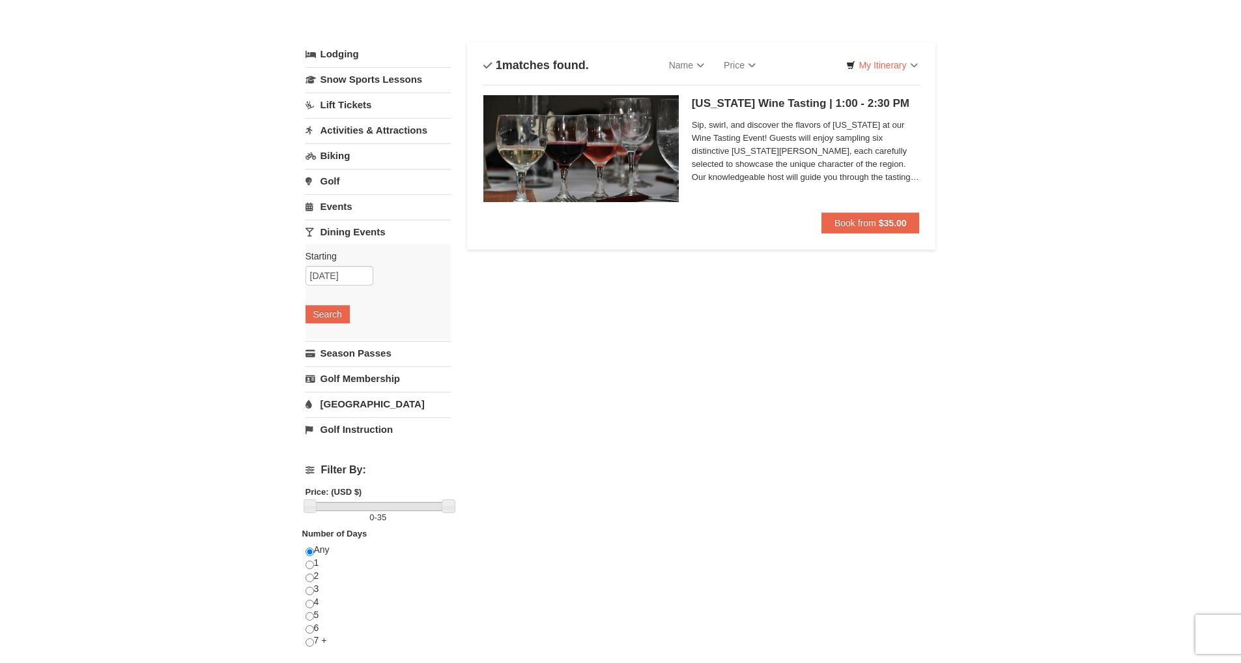
scroll to position [70, 0]
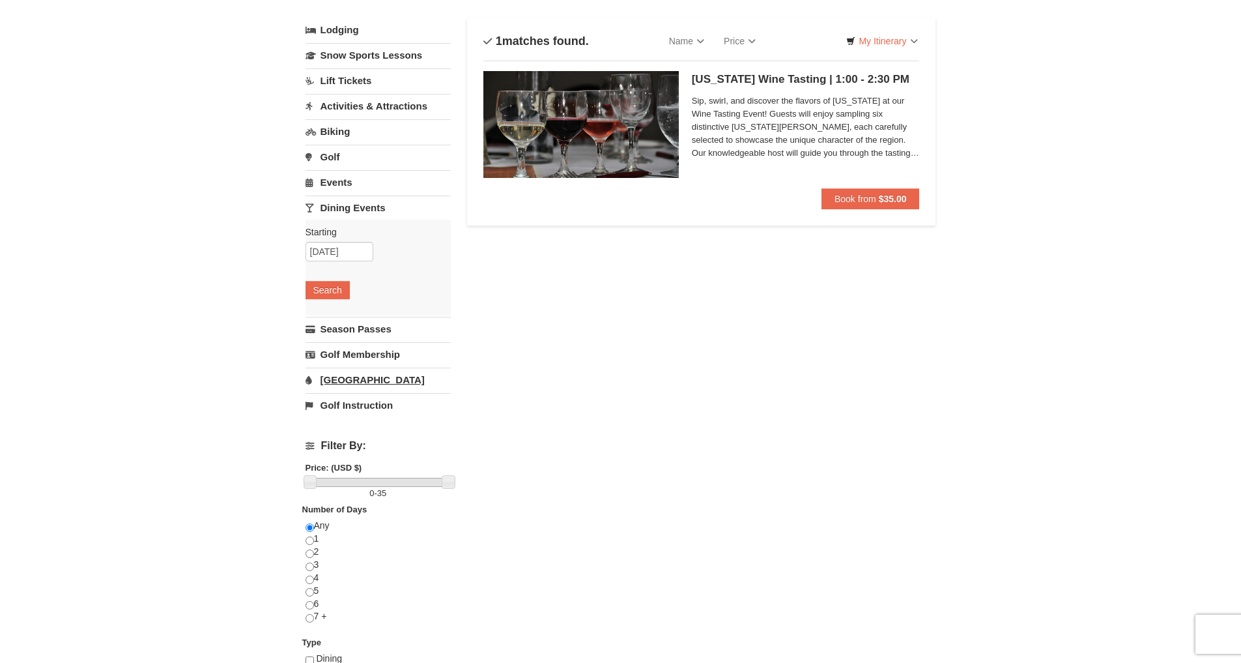
click at [348, 375] on link "[GEOGRAPHIC_DATA]" at bounding box center [378, 380] width 145 height 24
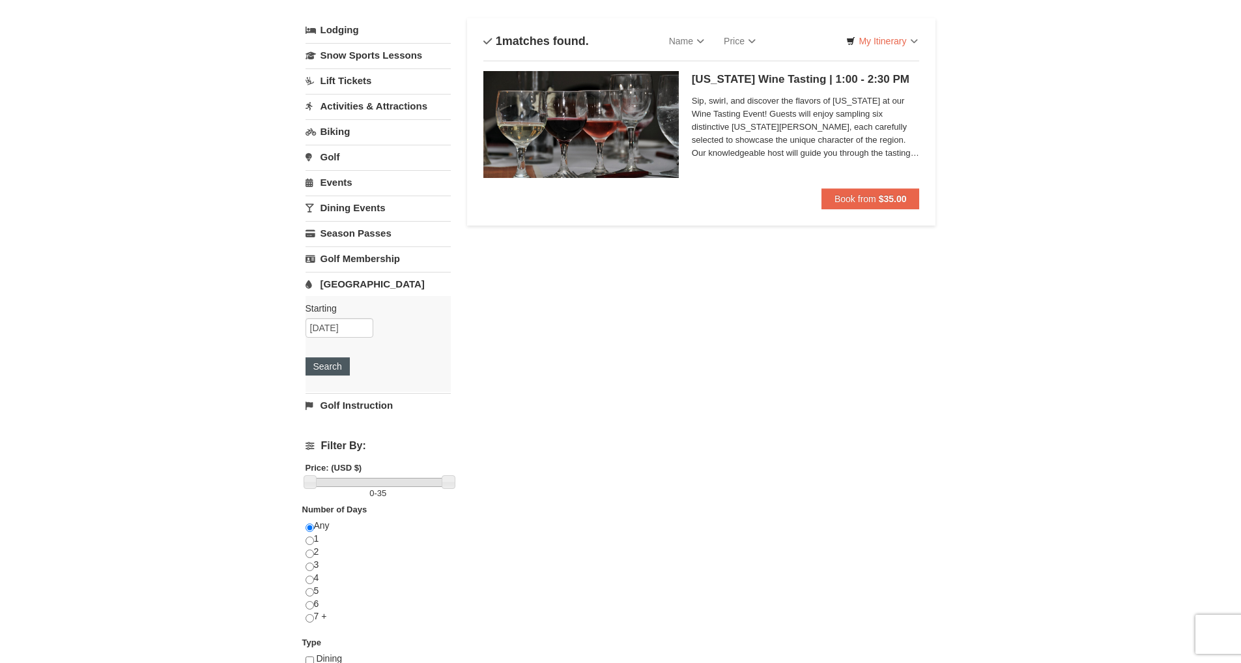
click at [328, 367] on button "Search" at bounding box center [328, 366] width 44 height 18
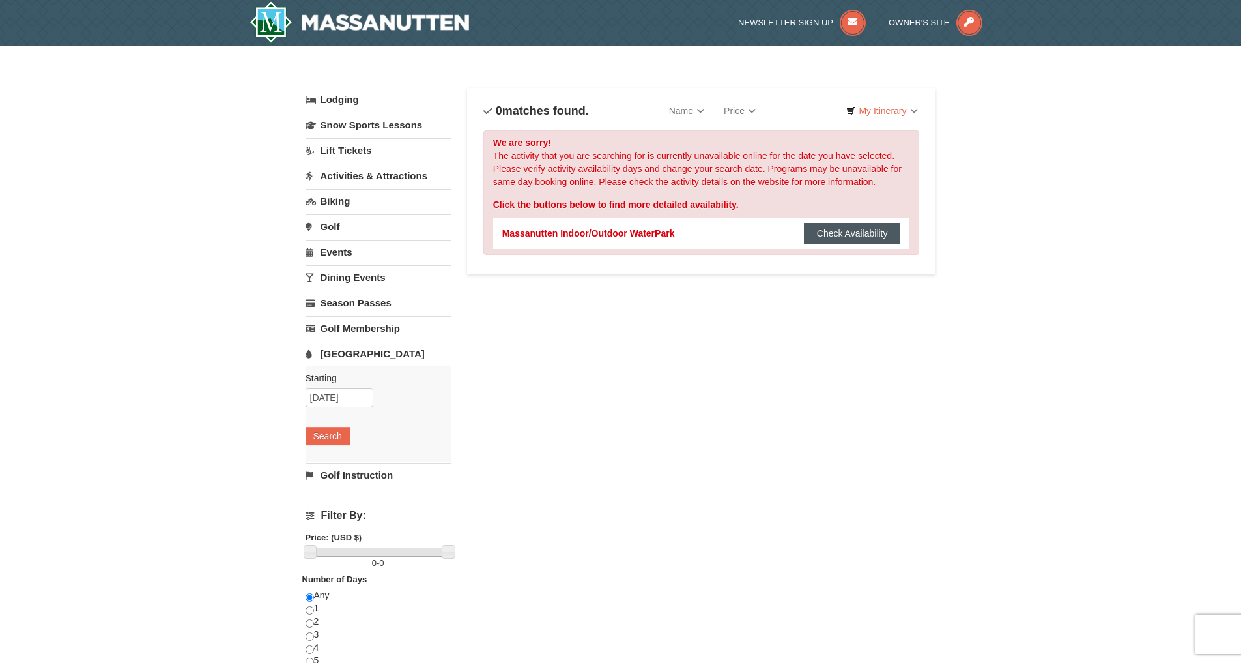
click at [876, 232] on button "Check Availability" at bounding box center [852, 233] width 97 height 21
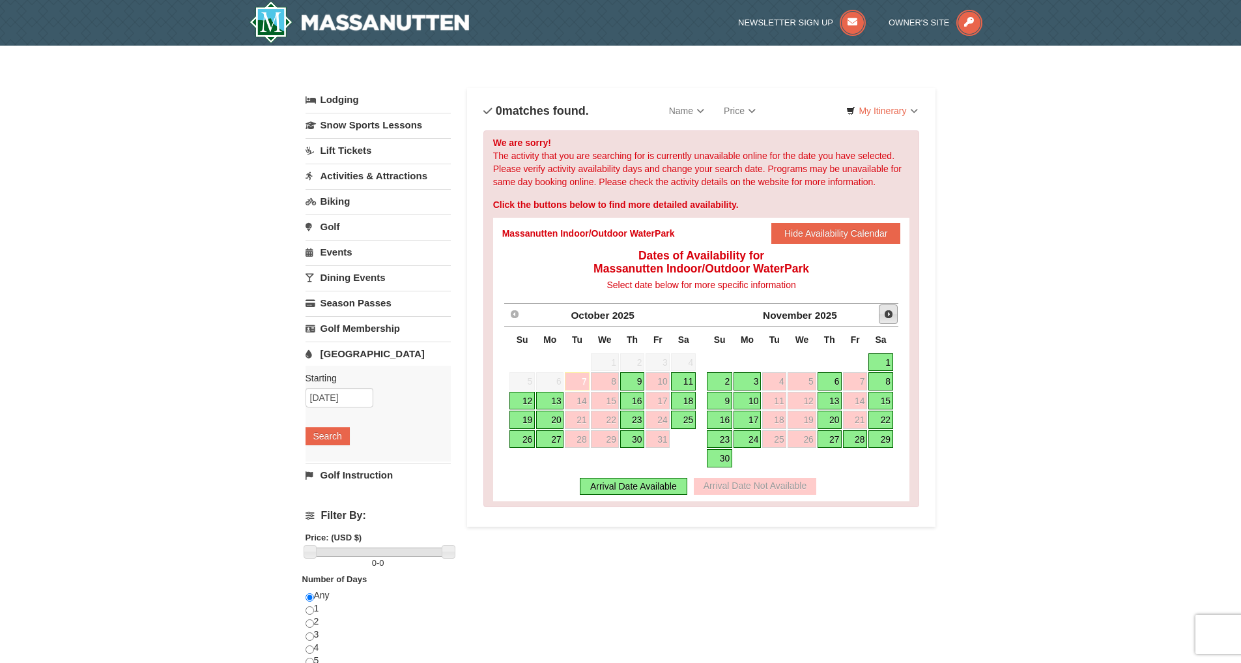
click at [886, 310] on span "Next" at bounding box center [889, 314] width 10 height 10
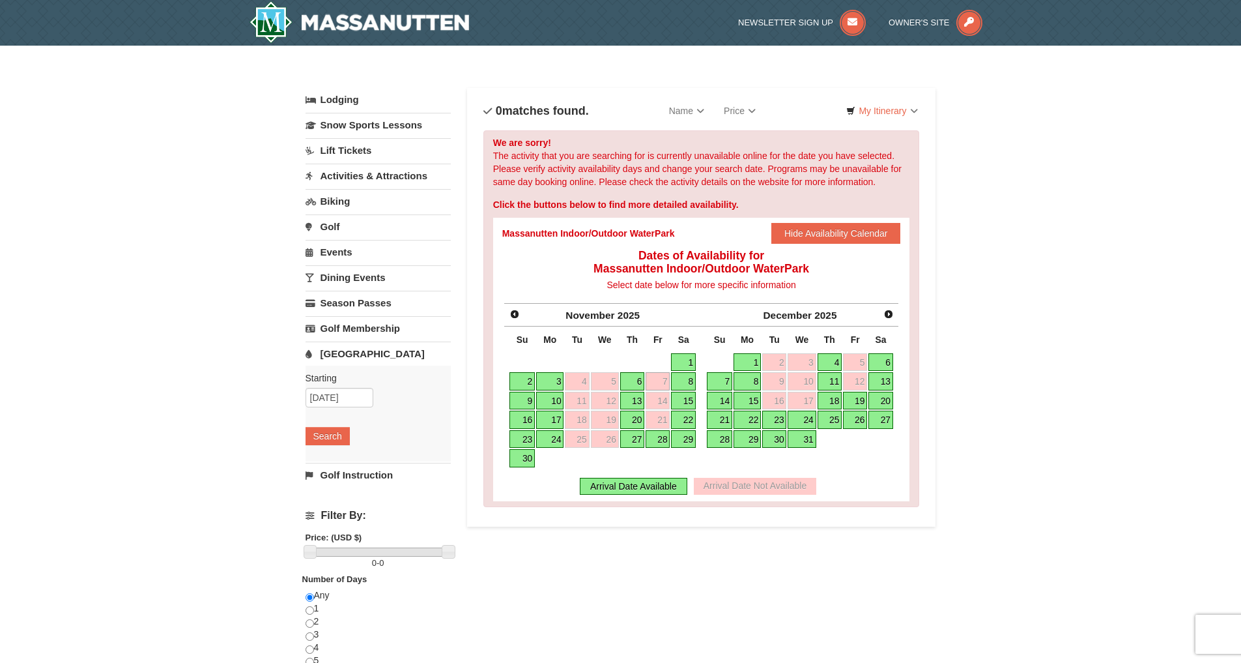
click at [641, 489] on div "Arrival Date Available" at bounding box center [634, 486] width 108 height 17
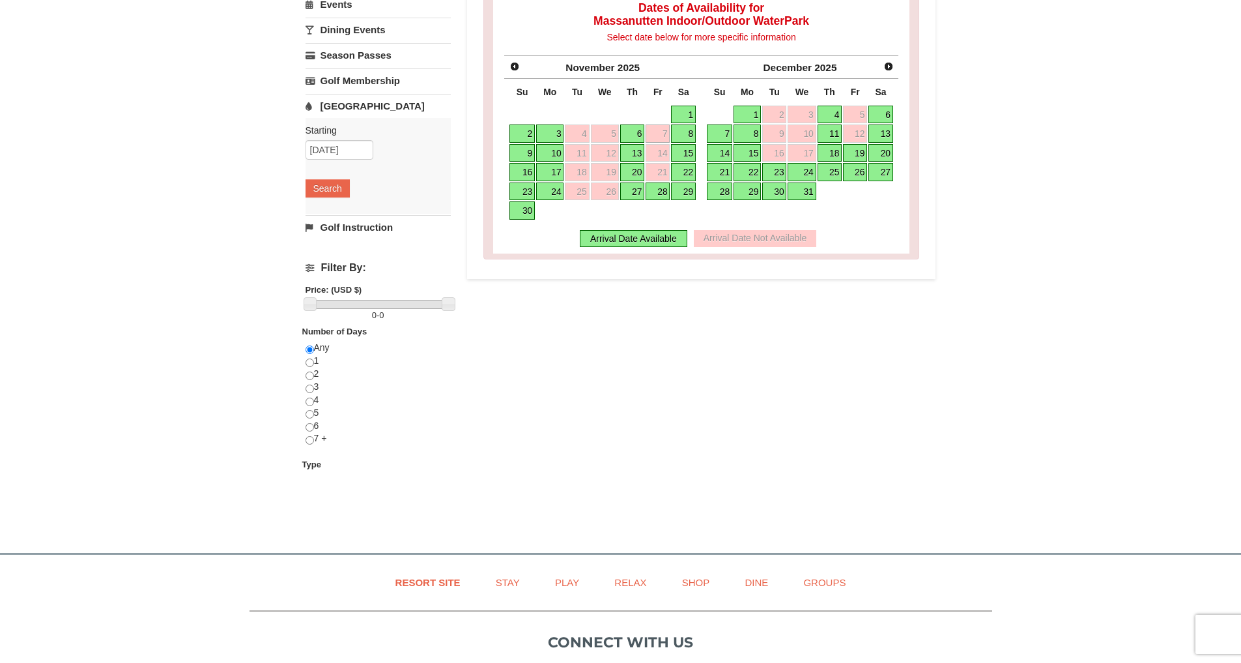
scroll to position [11, 0]
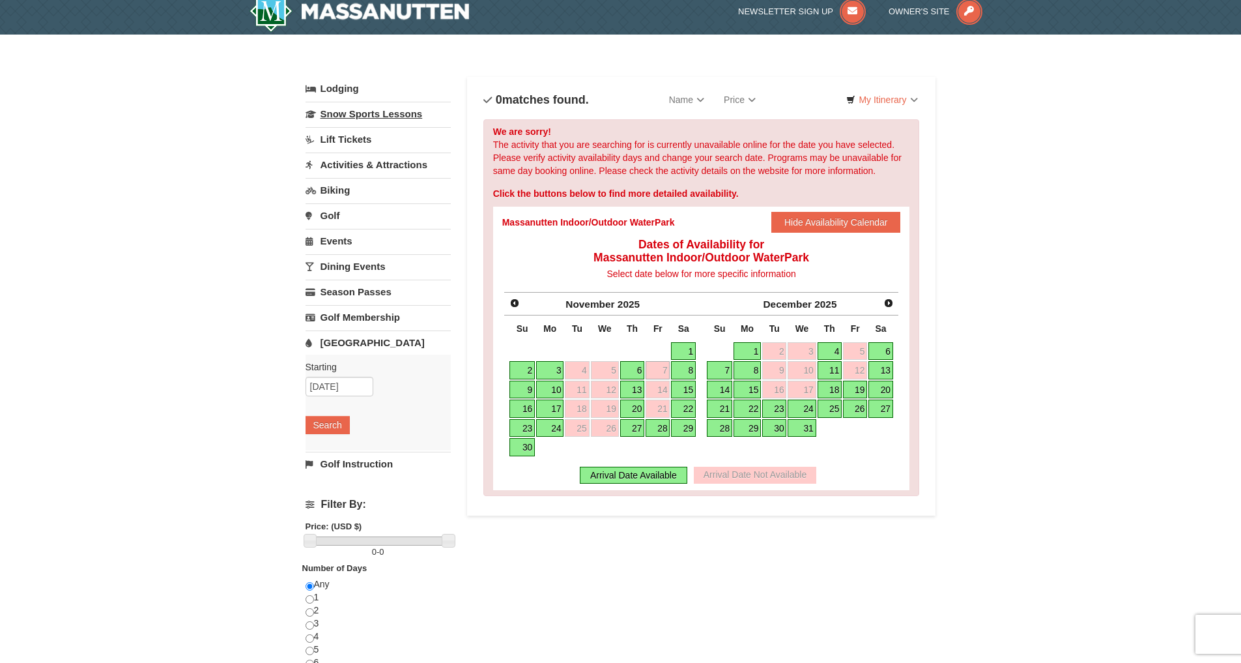
click at [335, 110] on link "Snow Sports Lessons" at bounding box center [378, 114] width 145 height 24
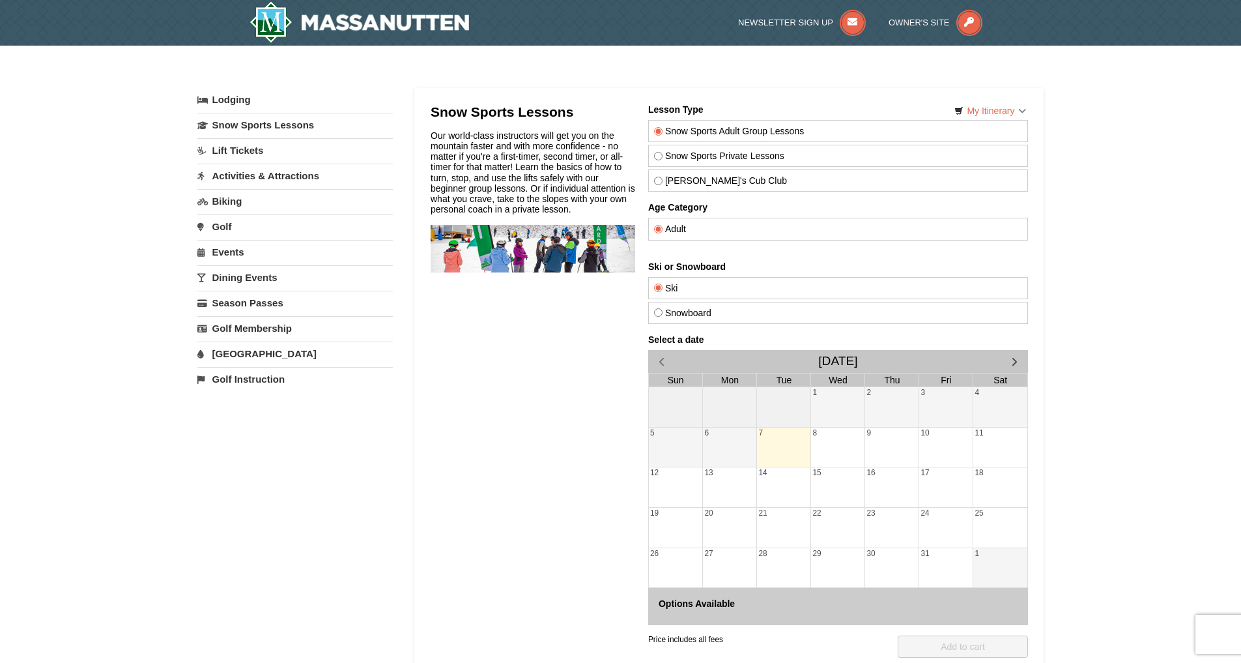
click at [777, 439] on div "7" at bounding box center [783, 447] width 53 height 40
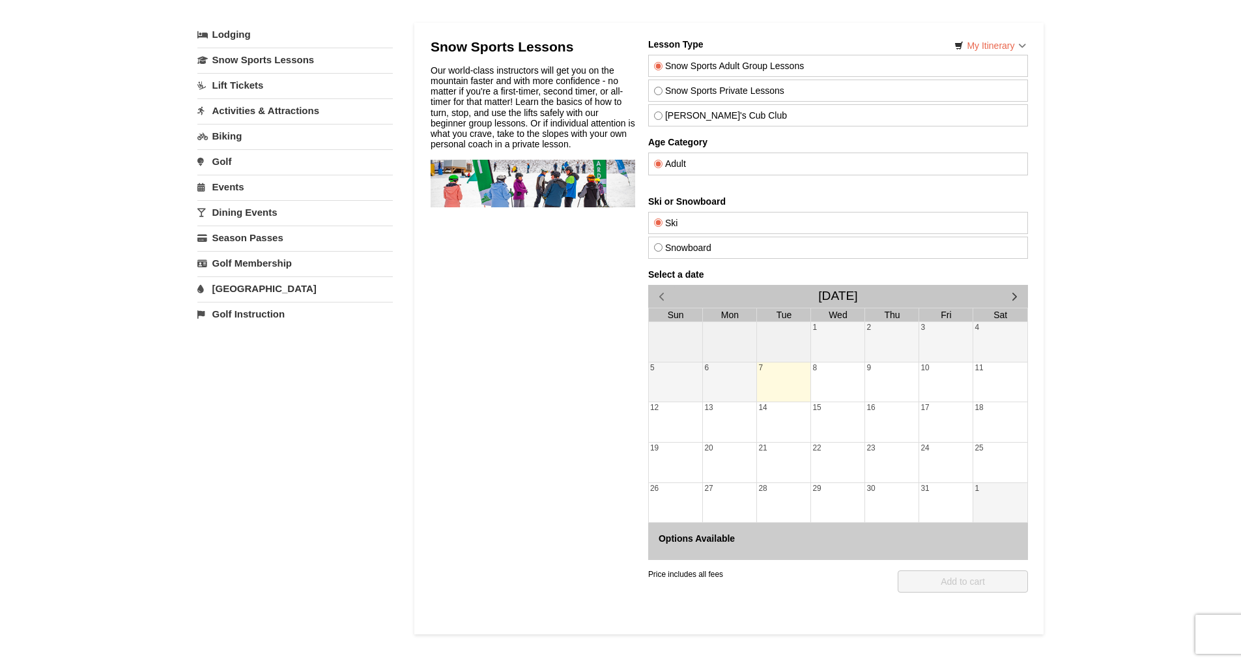
scroll to position [49, 0]
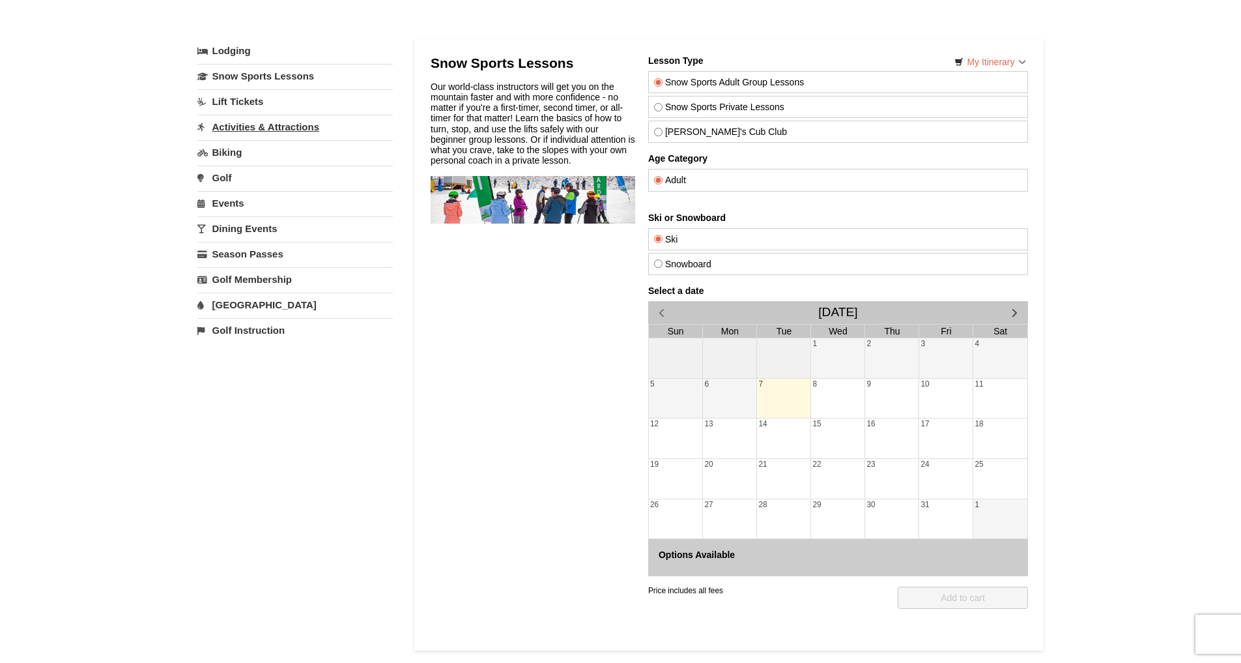
click at [223, 126] on link "Activities & Attractions" at bounding box center [294, 127] width 195 height 24
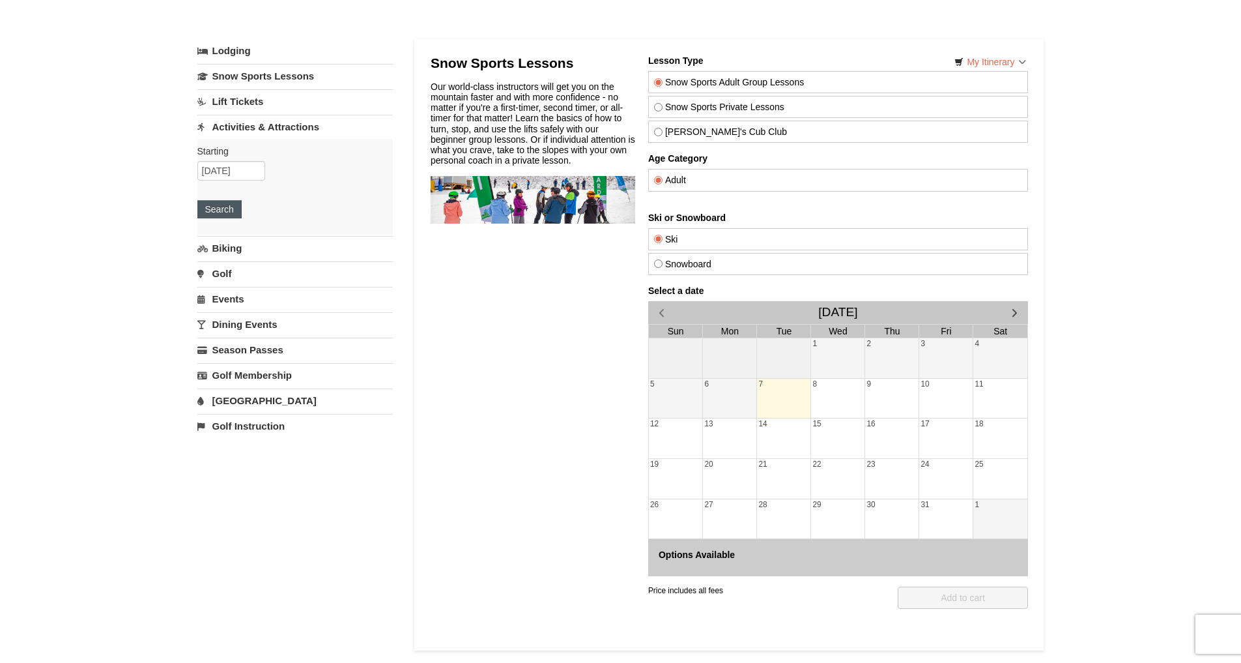
click at [224, 214] on button "Search" at bounding box center [219, 209] width 44 height 18
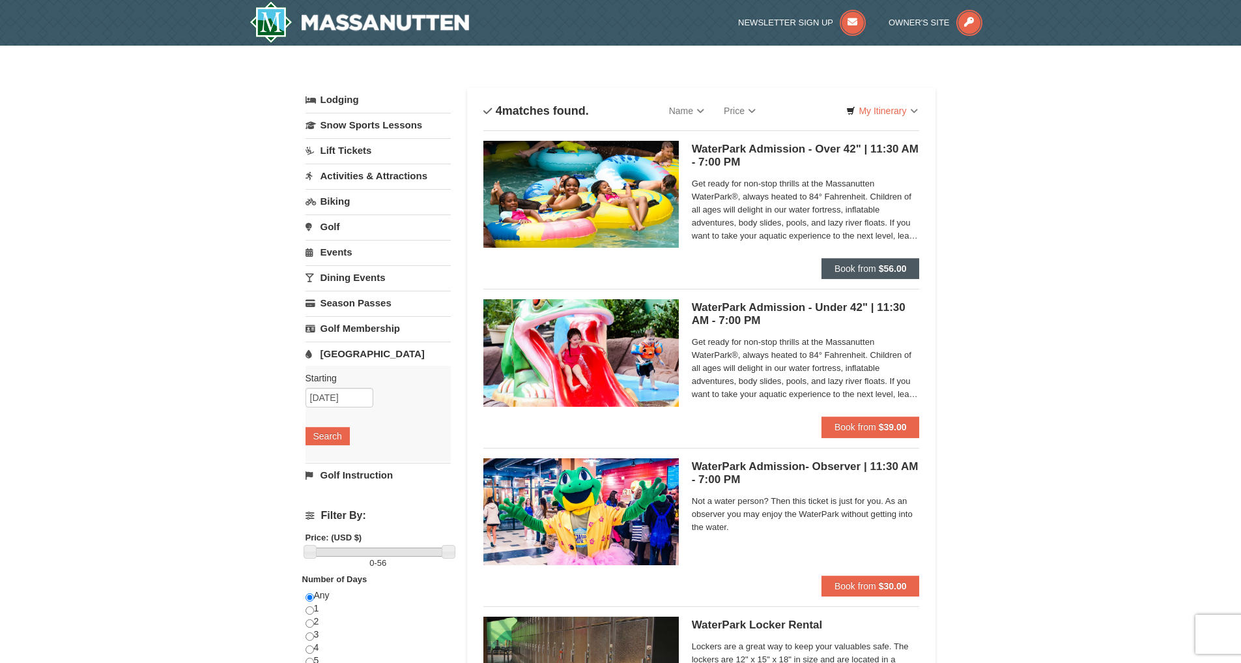
click at [851, 272] on span "Book from" at bounding box center [856, 268] width 42 height 10
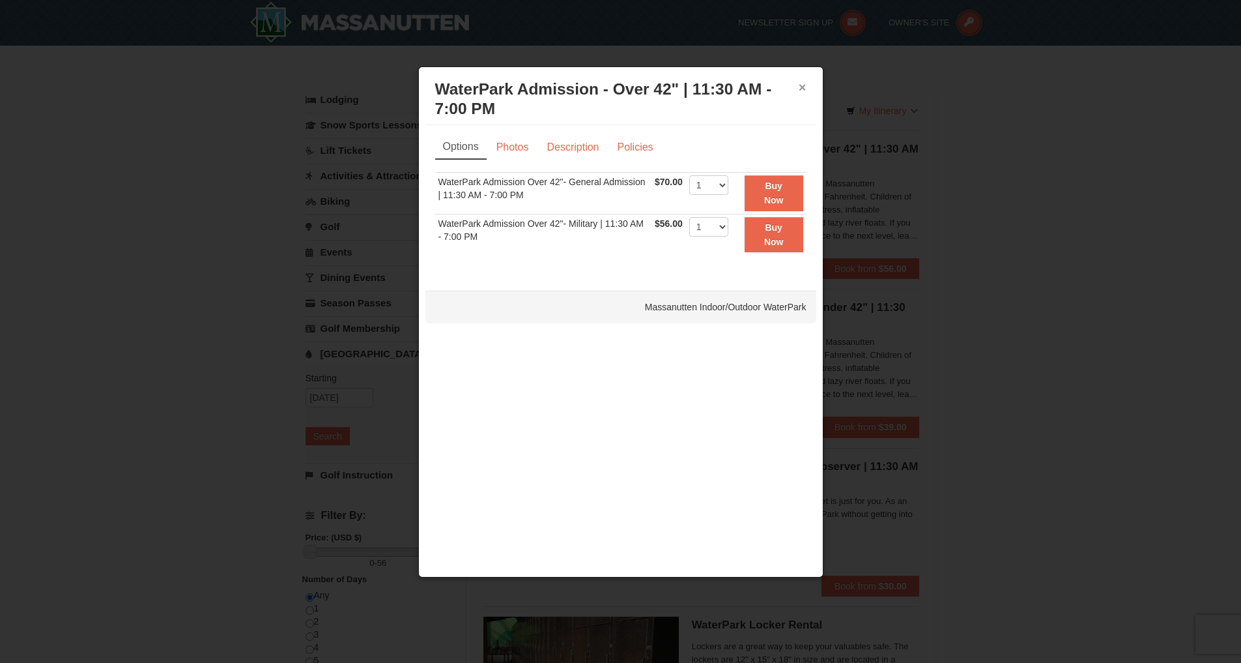
click at [802, 86] on button "×" at bounding box center [803, 87] width 8 height 13
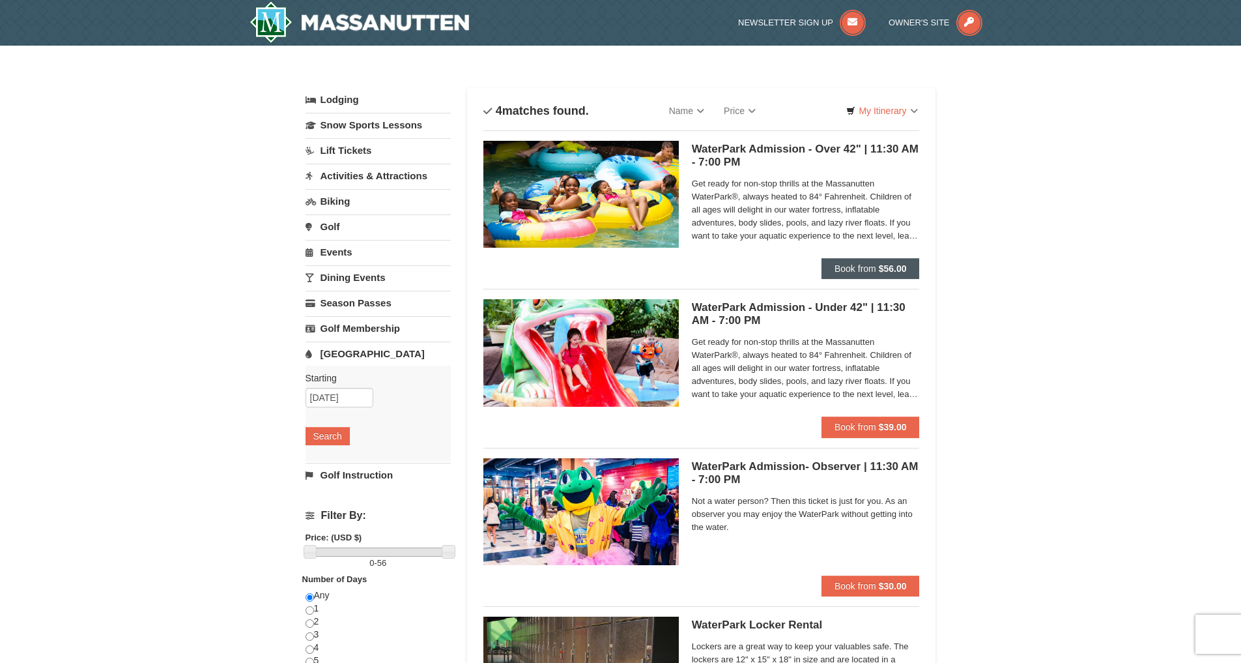
click at [849, 261] on button "Book from $56.00" at bounding box center [871, 268] width 98 height 21
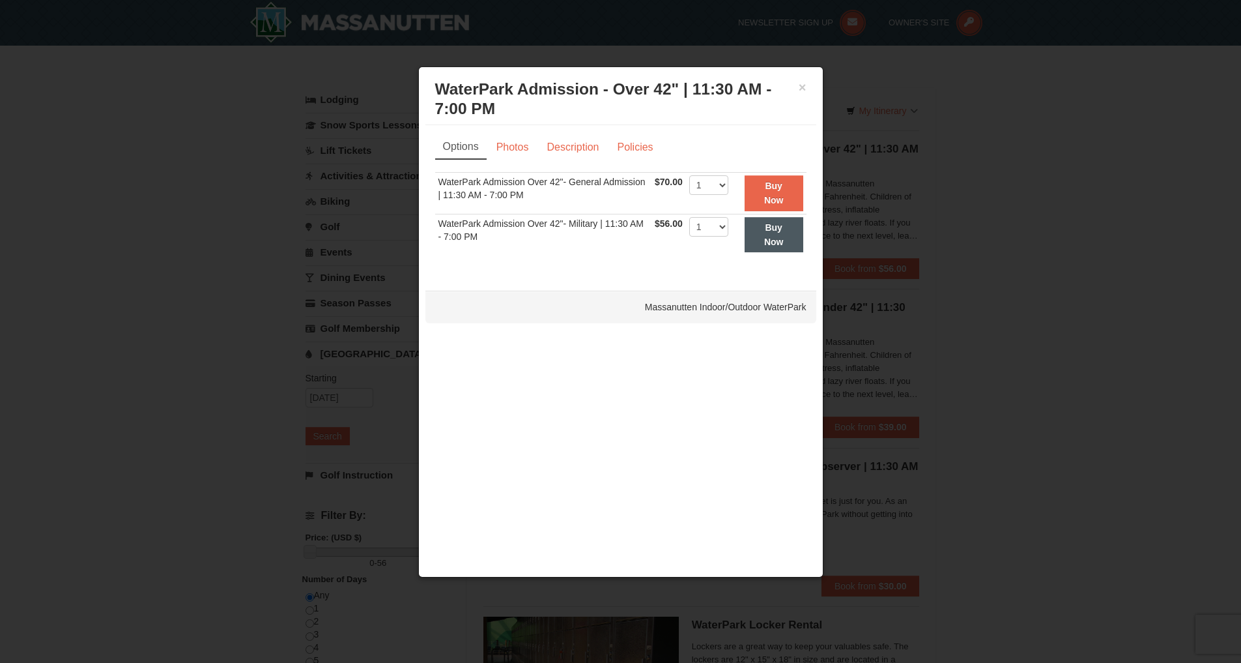
click at [784, 238] on strong "Buy Now" at bounding box center [774, 234] width 20 height 25
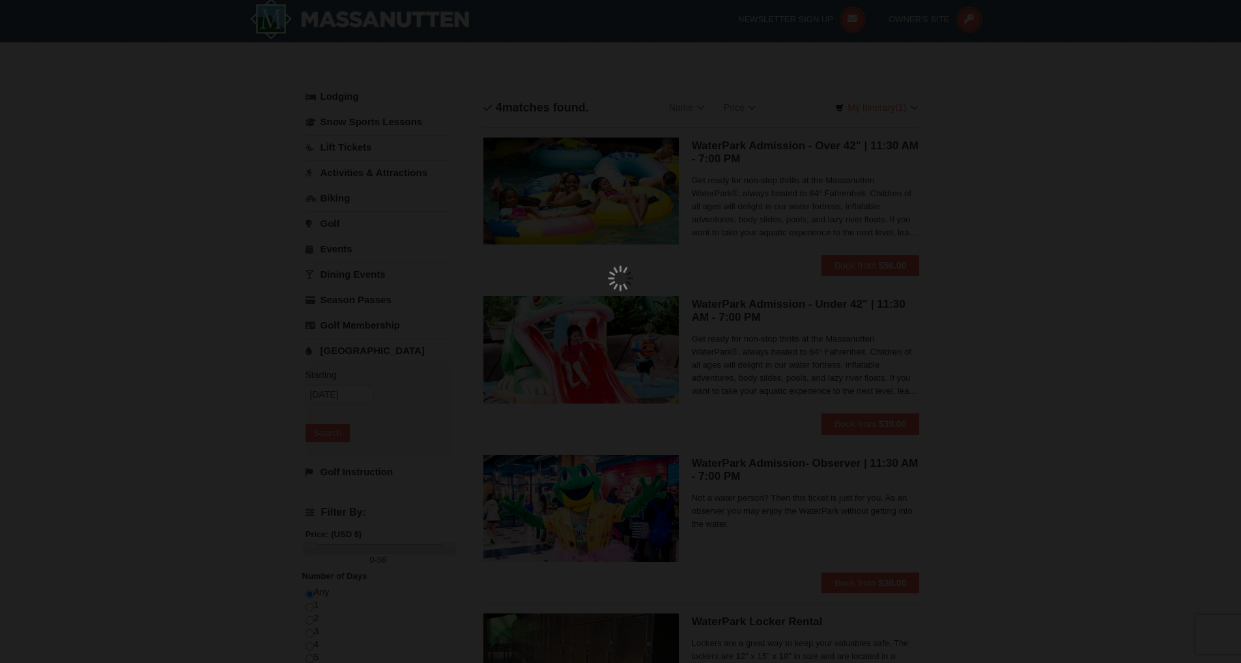
scroll to position [4, 0]
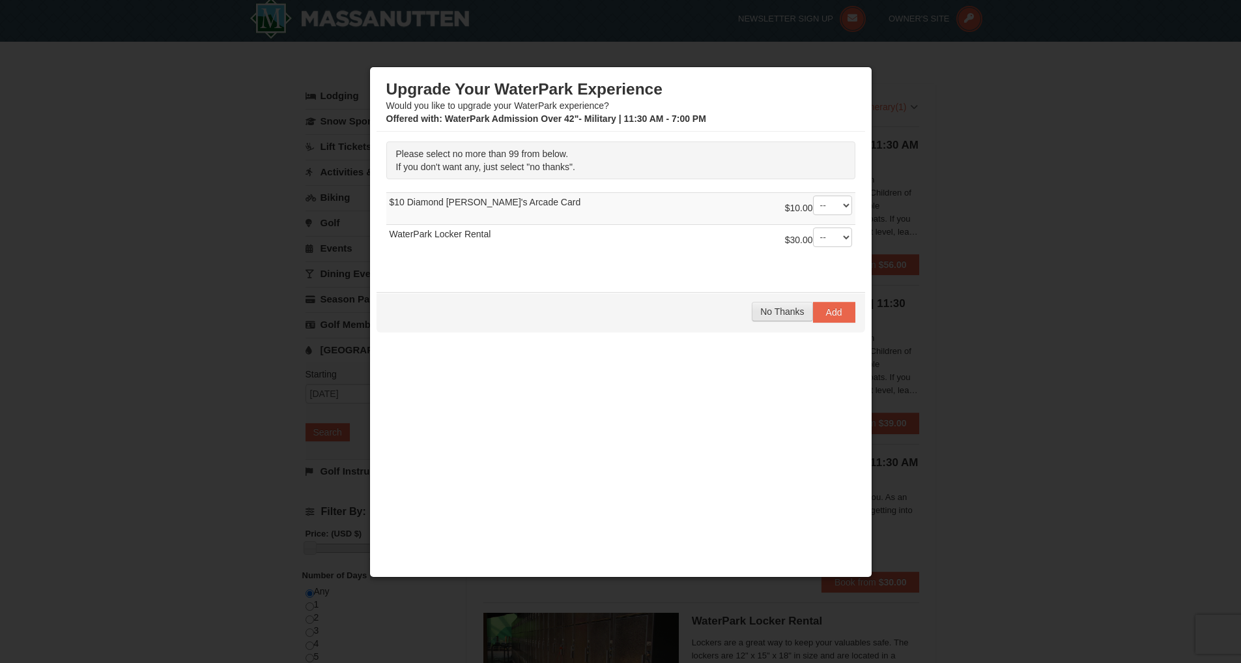
click at [781, 308] on span "No Thanks" at bounding box center [782, 311] width 44 height 10
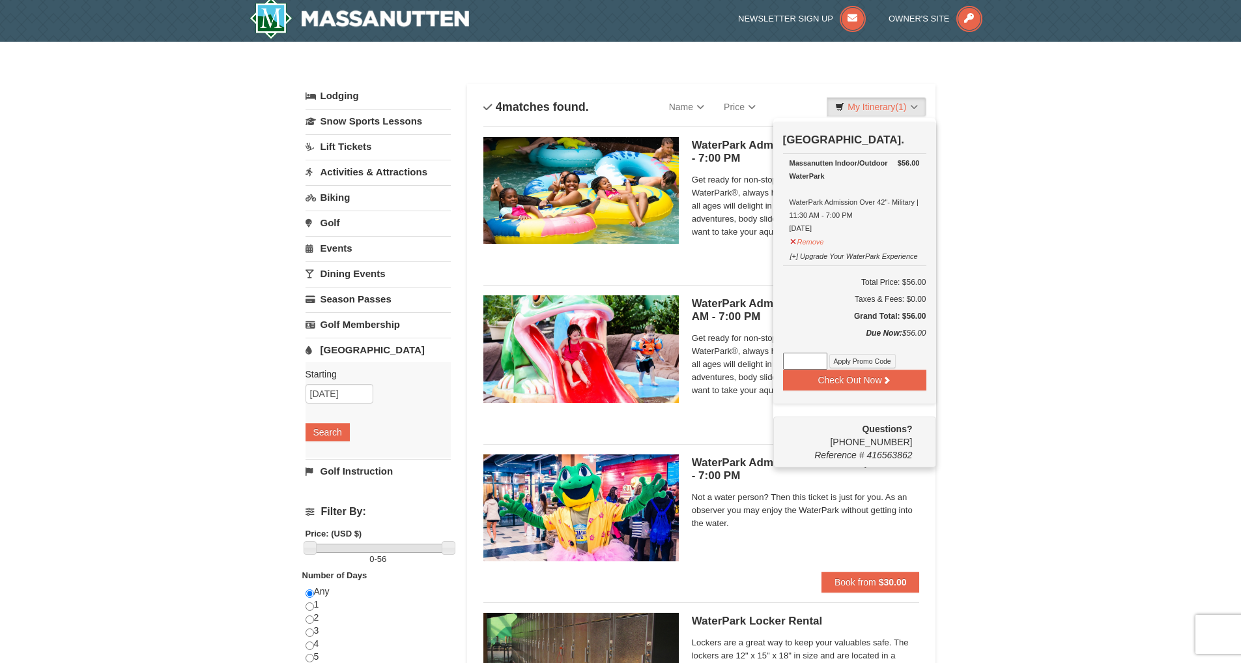
click at [1075, 283] on div "× Categories List Filter My Itinerary (1) Check Out Now [GEOGRAPHIC_DATA]. $56.…" at bounding box center [620, 419] width 1241 height 755
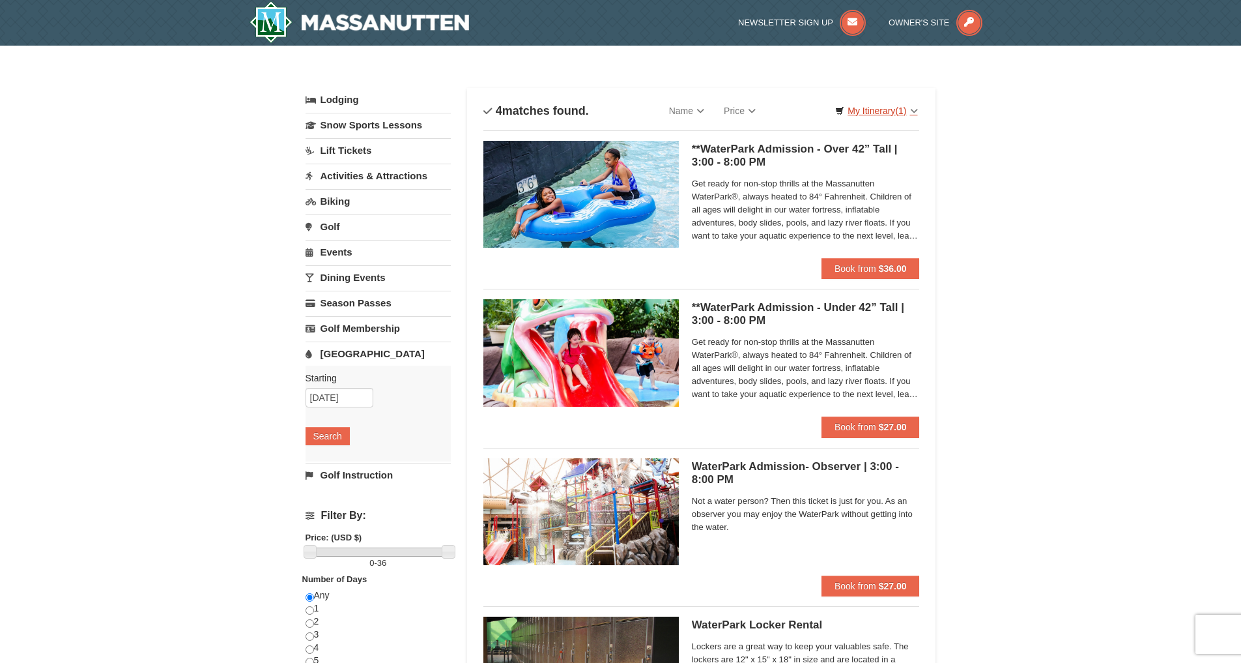
click at [895, 111] on span "(1)" at bounding box center [900, 111] width 11 height 10
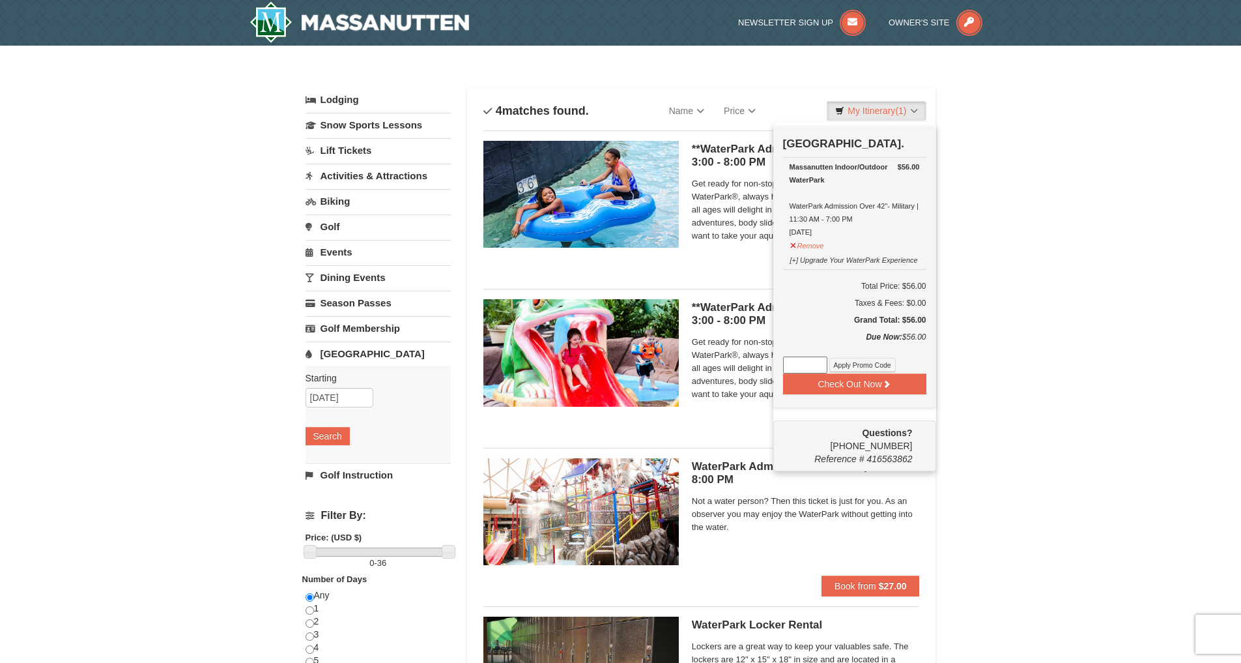
click at [822, 364] on input at bounding box center [805, 364] width 44 height 17
drag, startPoint x: 864, startPoint y: 284, endPoint x: 916, endPoint y: 317, distance: 60.9
click at [916, 317] on td "Total Price: $56.00 Taxes & Fees: $0.00 Grand Total: $56.00" at bounding box center [854, 299] width 143 height 61
click at [1000, 332] on div "× Categories List Filter My Itinerary (1) Check Out Now [GEOGRAPHIC_DATA]. $56.…" at bounding box center [620, 423] width 1241 height 755
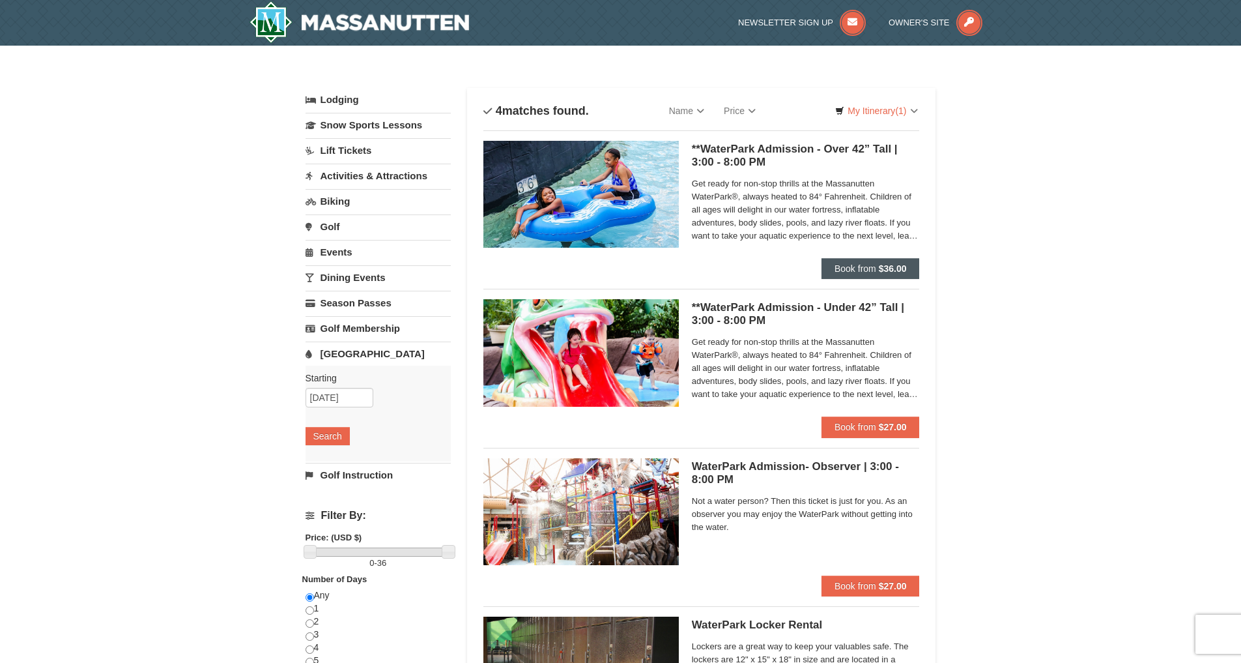
click at [869, 274] on button "Book from $36.00" at bounding box center [871, 268] width 98 height 21
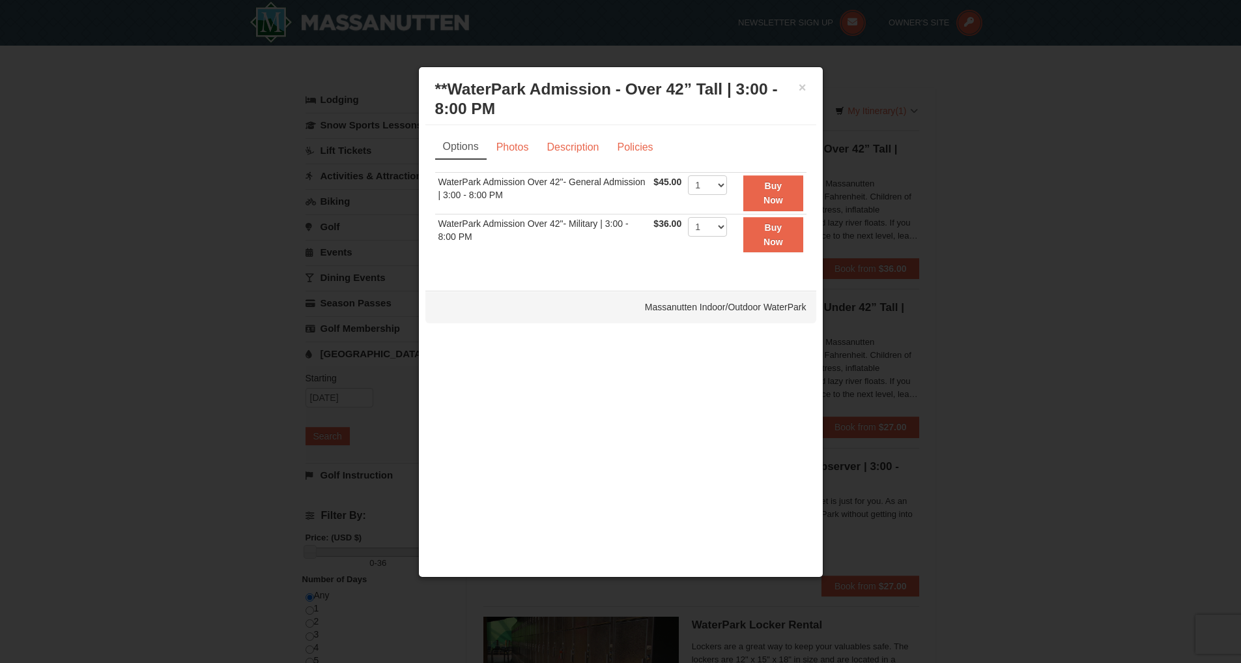
click at [1063, 276] on div at bounding box center [620, 331] width 1241 height 663
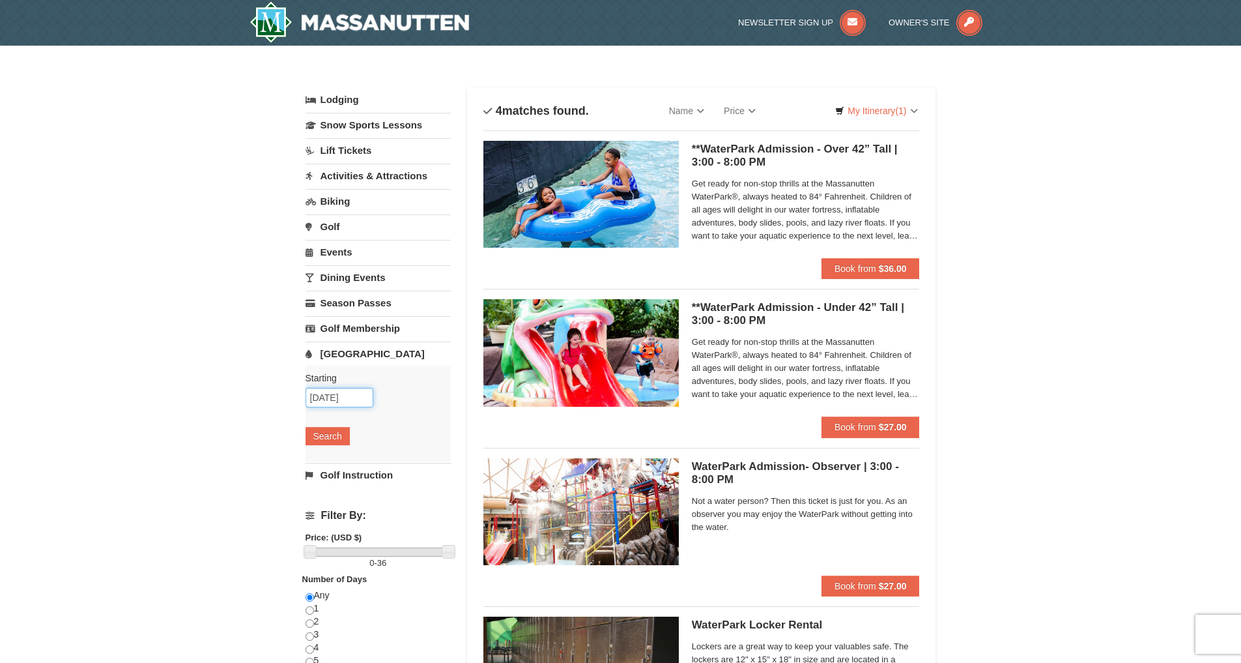
click at [362, 403] on input "10/09/2025" at bounding box center [340, 398] width 68 height 20
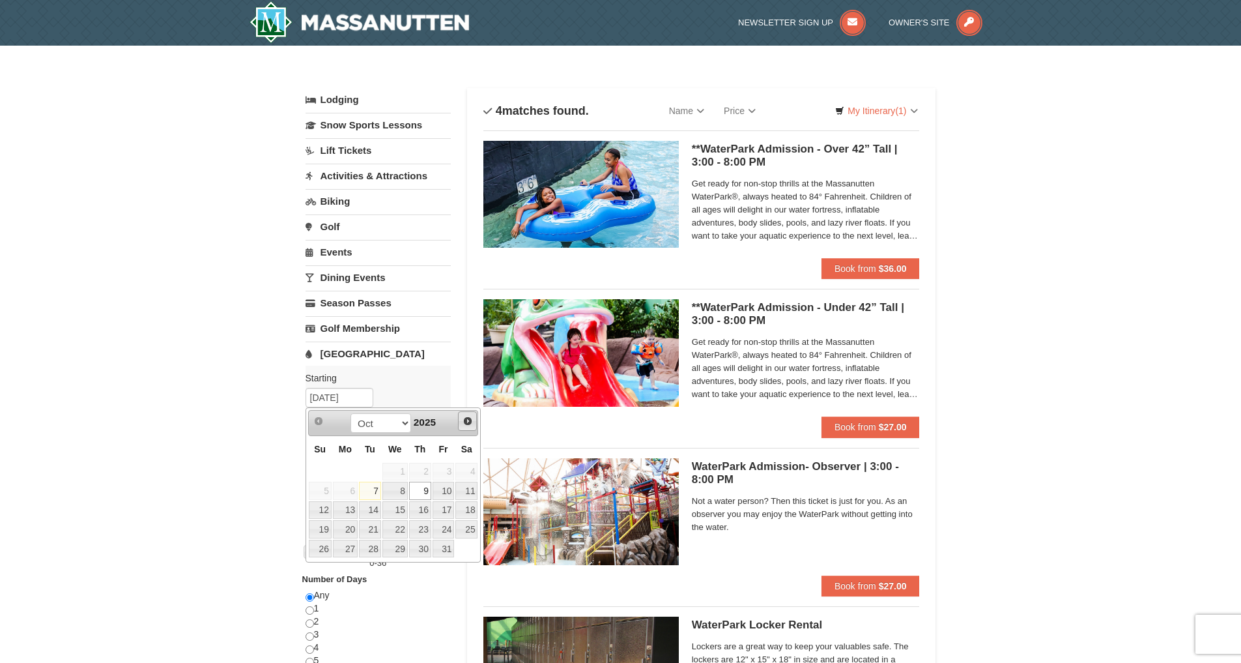
click at [466, 425] on span "Next" at bounding box center [468, 421] width 10 height 10
click at [448, 526] on link "26" at bounding box center [444, 529] width 22 height 18
type input "[DATE]"
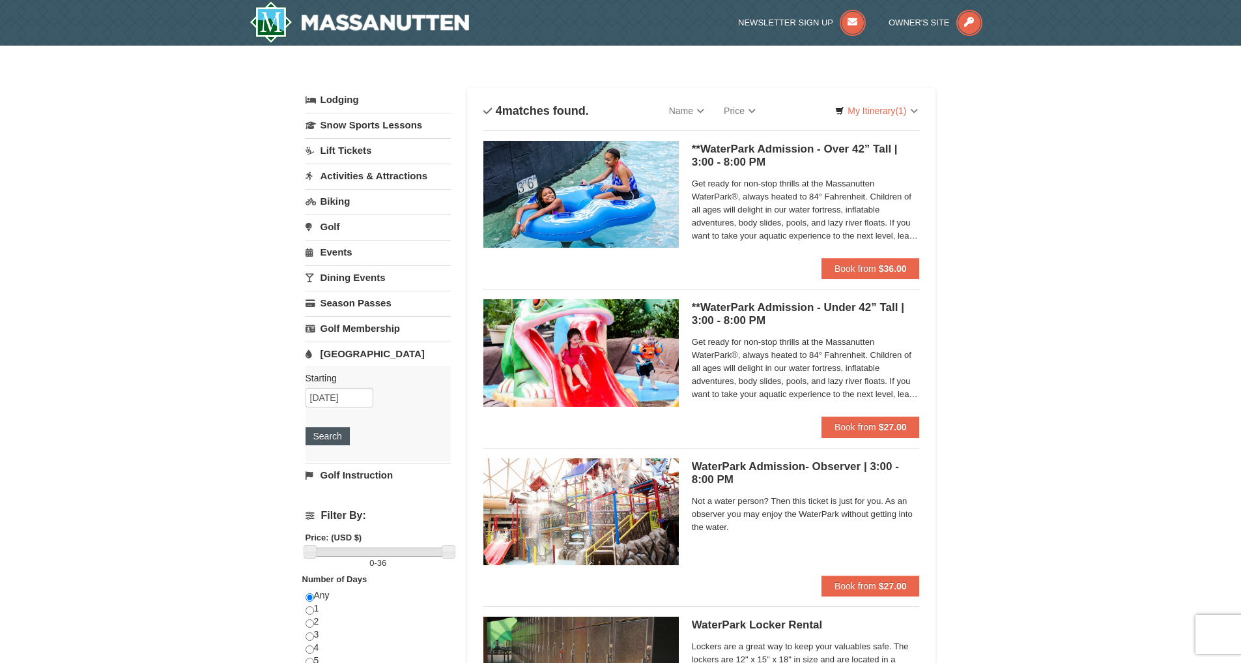
click at [326, 439] on button "Search" at bounding box center [328, 436] width 44 height 18
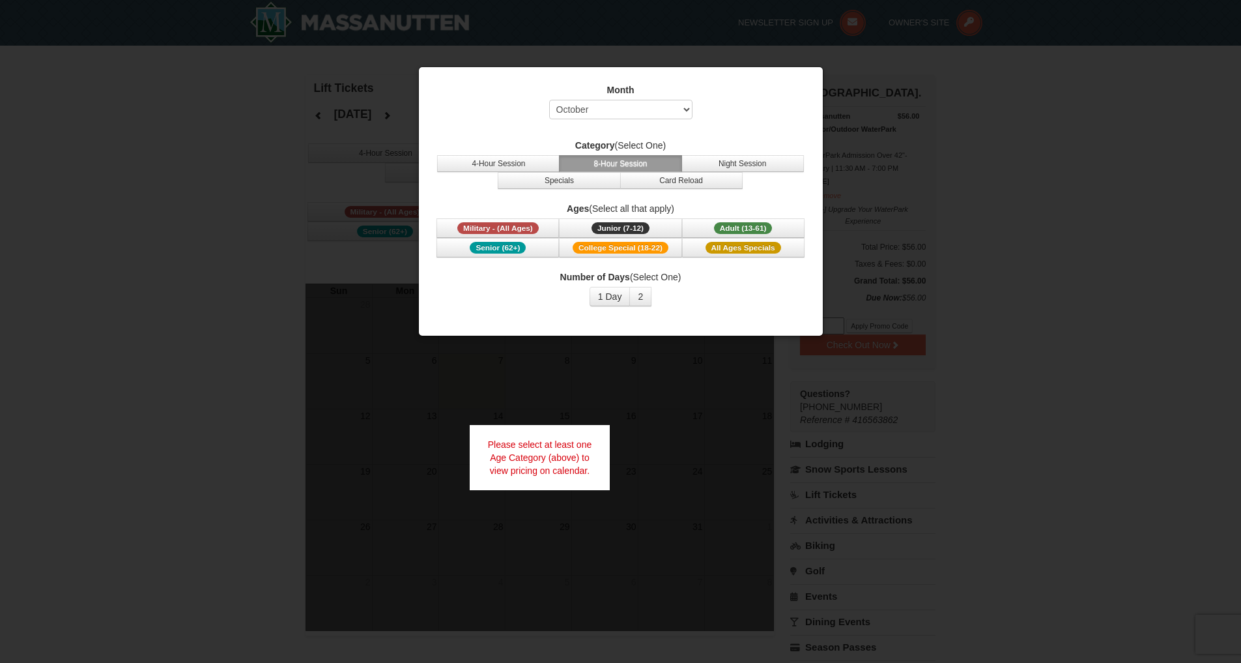
select select "10"
click at [631, 228] on span "Junior (7-12)" at bounding box center [621, 228] width 58 height 12
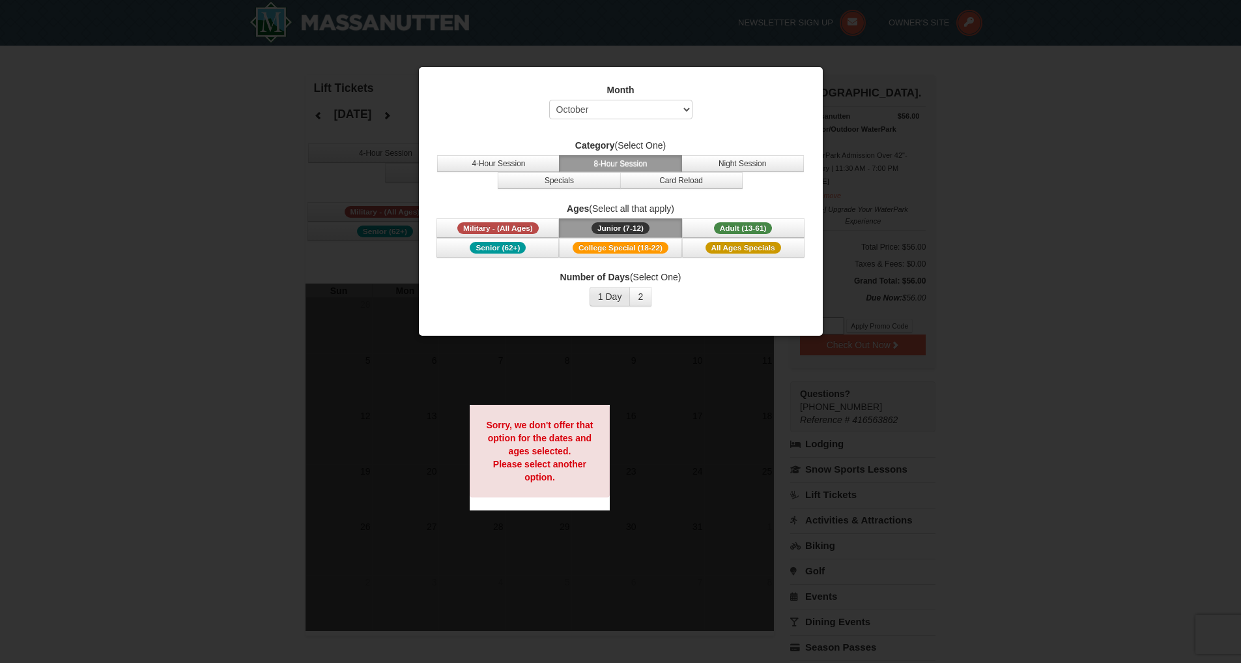
click at [604, 296] on button "1 Day" at bounding box center [610, 297] width 41 height 20
